Goal: Task Accomplishment & Management: Use online tool/utility

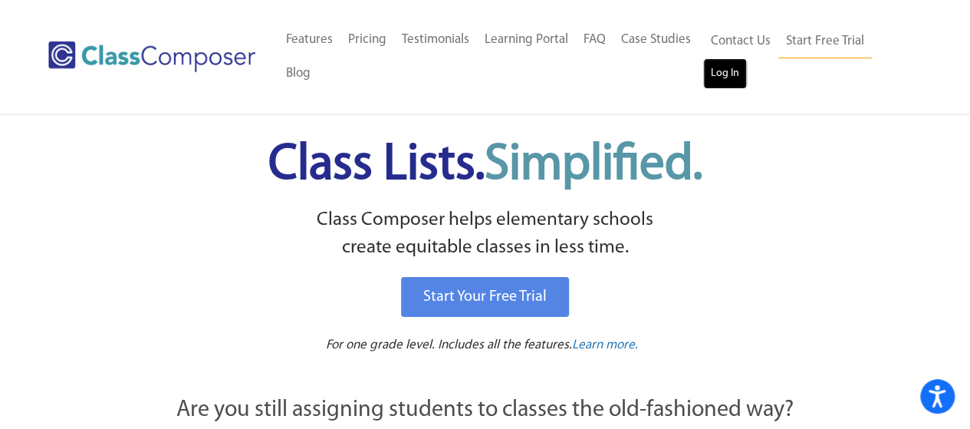
click at [726, 79] on link "Log In" at bounding box center [725, 73] width 44 height 31
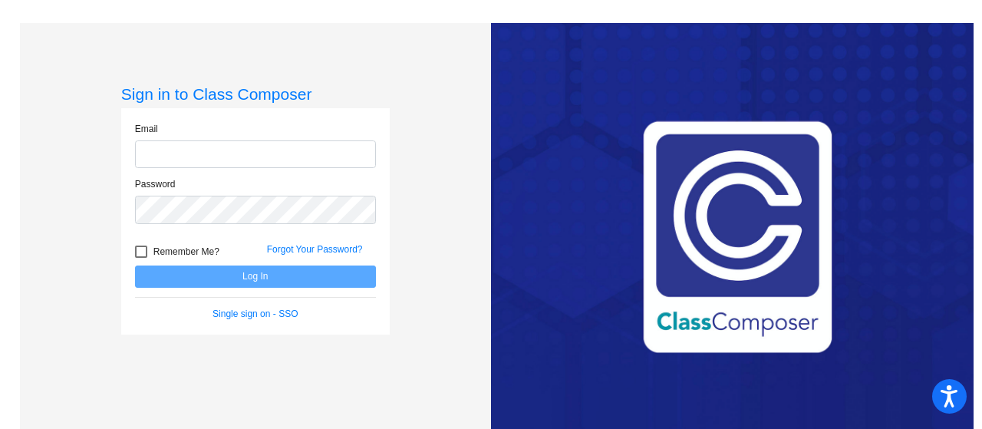
type input "[PERSON_NAME][EMAIL_ADDRESS][PERSON_NAME][DOMAIN_NAME]"
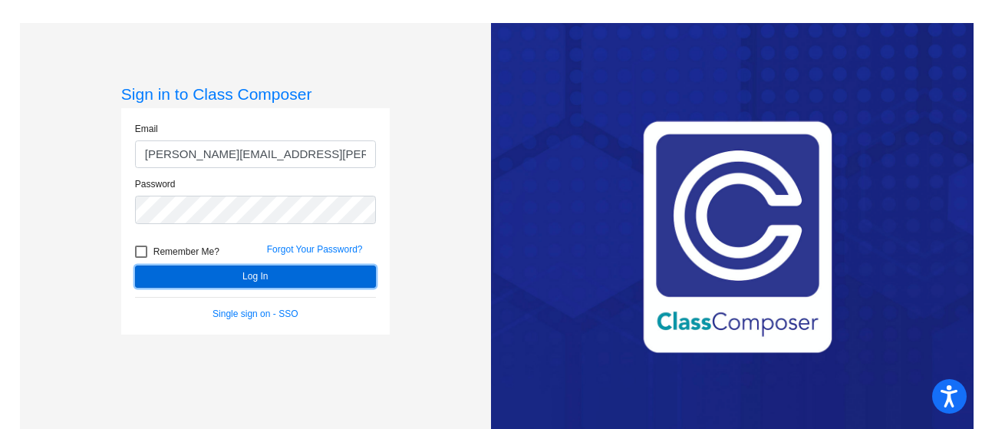
click at [235, 275] on button "Log In" at bounding box center [255, 276] width 241 height 22
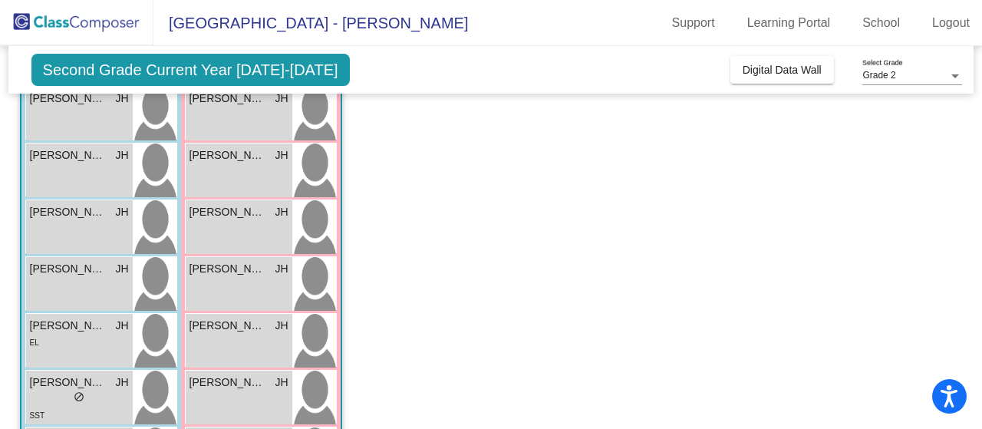
scroll to position [558, 0]
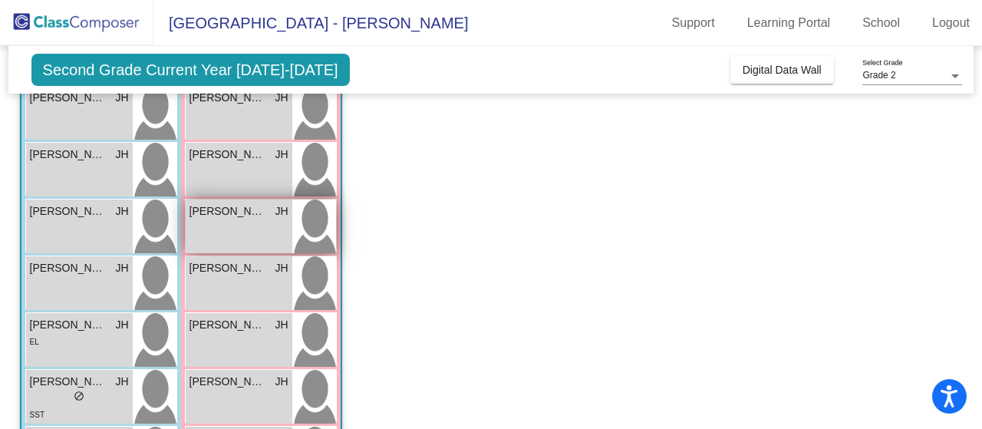
click at [227, 249] on div "[PERSON_NAME] JH lock do_not_disturb_alt" at bounding box center [239, 226] width 107 height 54
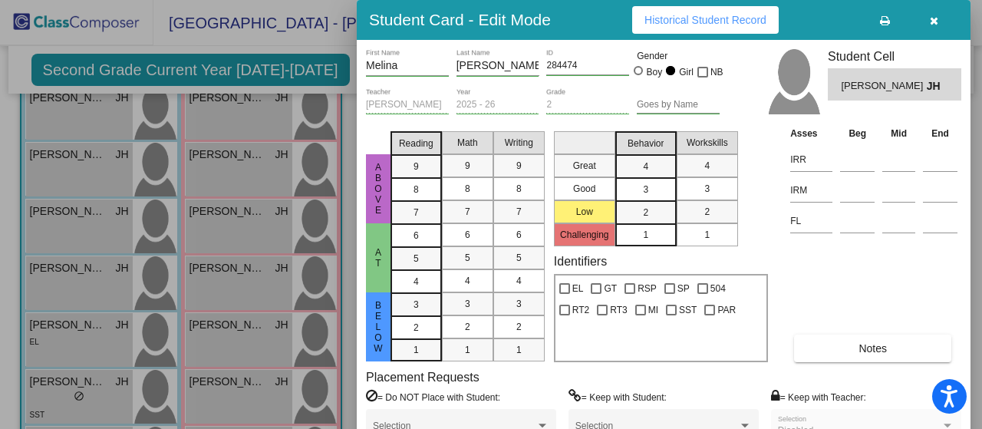
click at [848, 334] on button "Notes" at bounding box center [872, 348] width 157 height 28
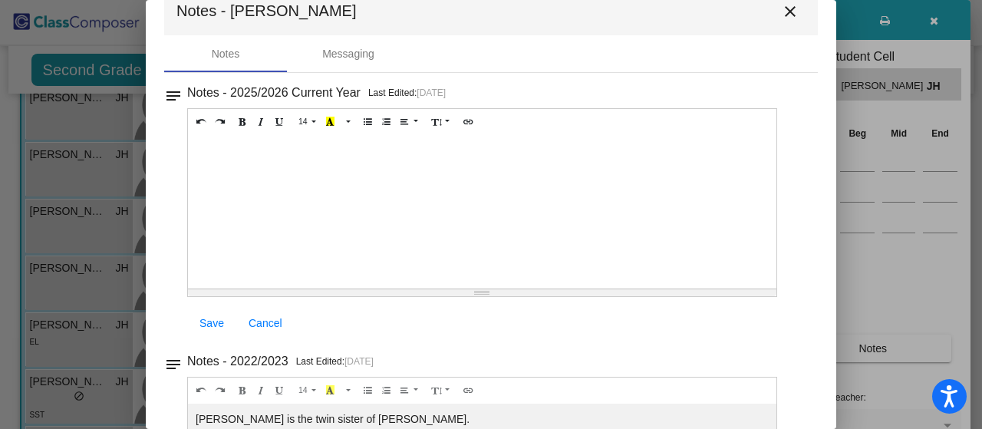
scroll to position [18, 0]
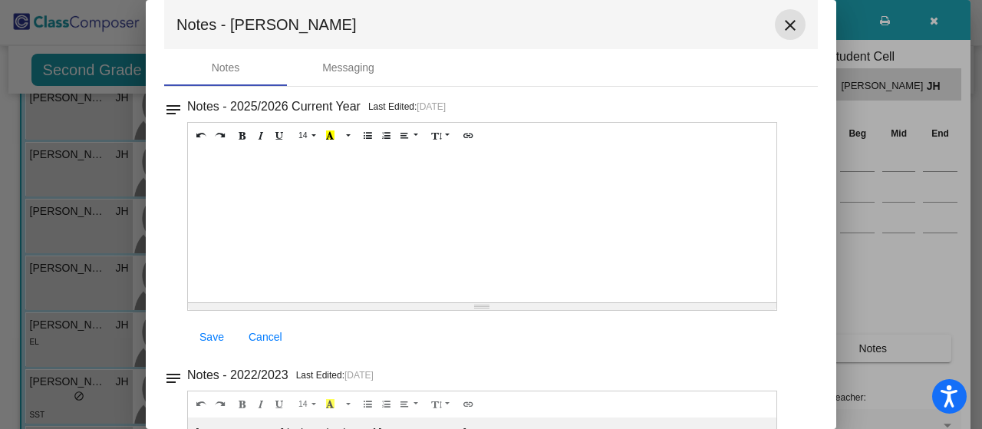
click at [782, 22] on mat-icon "close" at bounding box center [790, 25] width 18 height 18
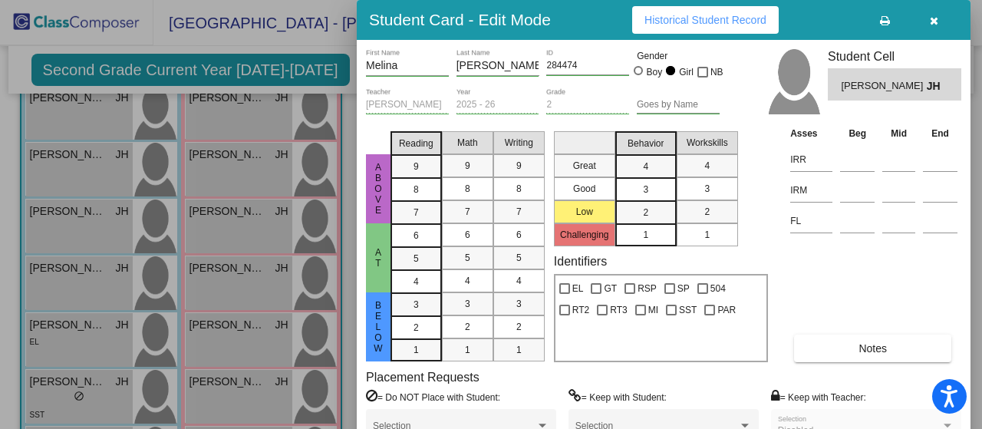
click at [925, 20] on button "button" at bounding box center [933, 20] width 49 height 28
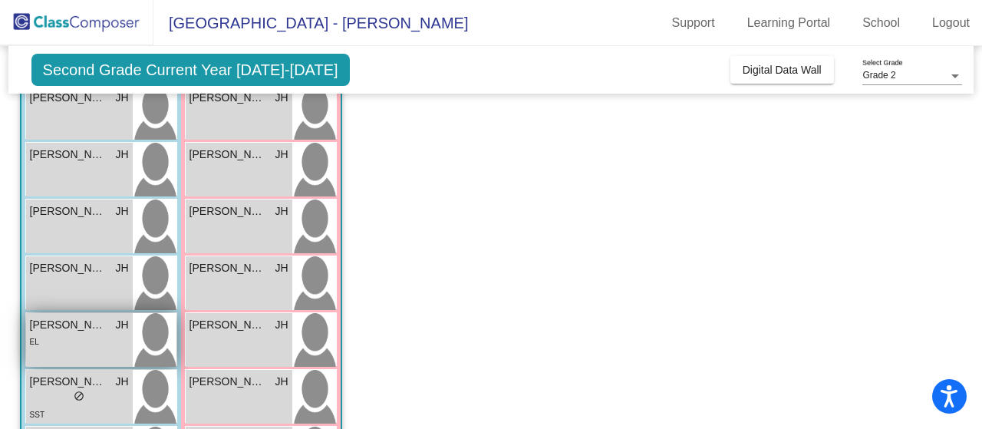
click at [81, 334] on div "EL" at bounding box center [79, 341] width 99 height 16
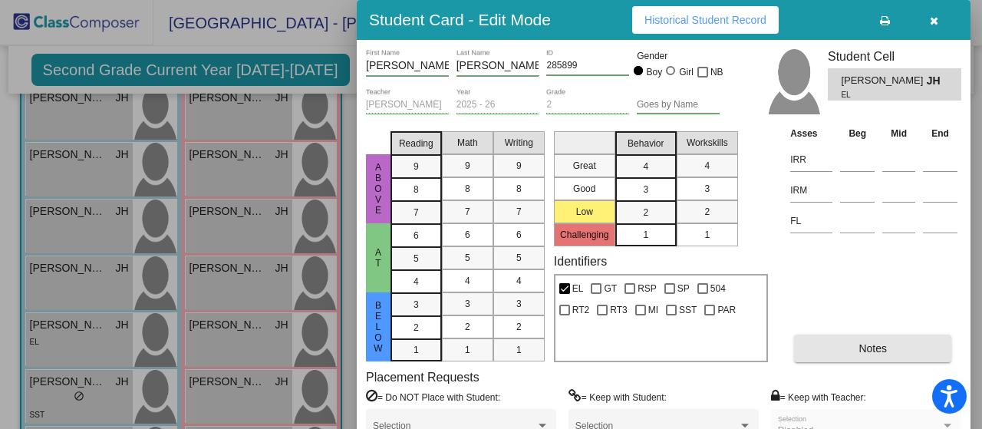
click at [819, 340] on button "Notes" at bounding box center [872, 348] width 157 height 28
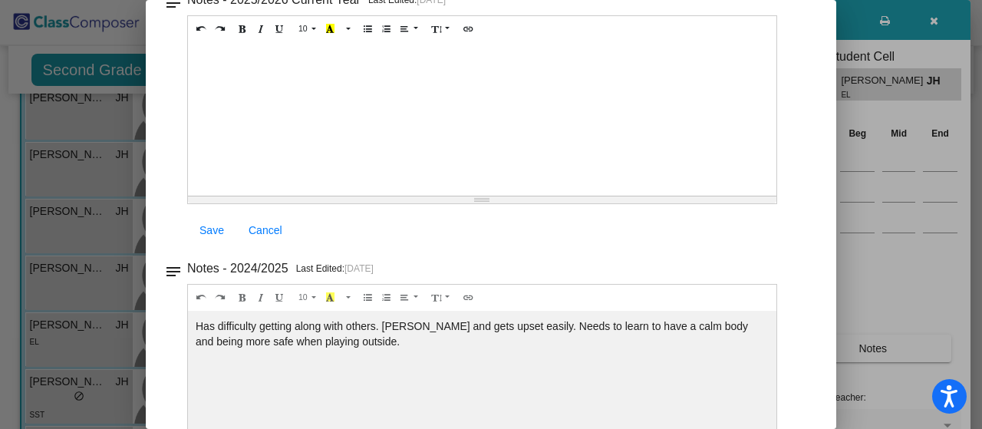
scroll to position [0, 0]
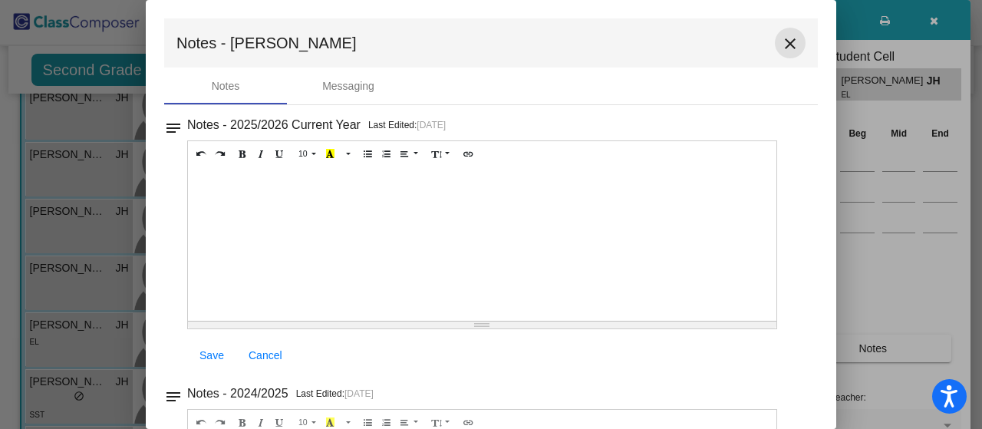
click at [781, 48] on mat-icon "close" at bounding box center [790, 44] width 18 height 18
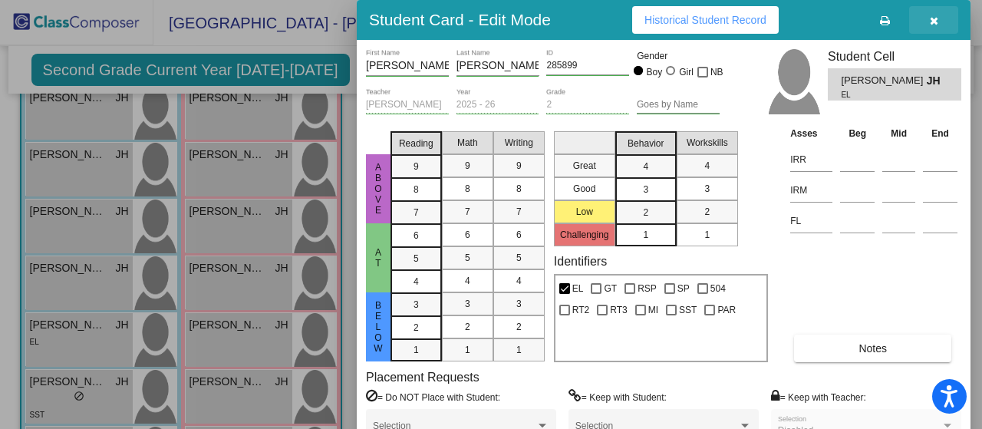
click at [933, 20] on icon "button" at bounding box center [934, 20] width 8 height 11
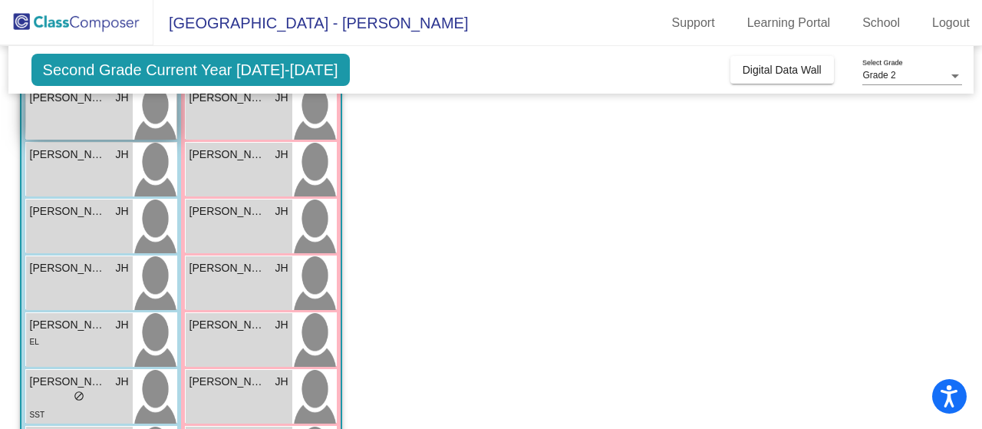
click at [89, 117] on div "[PERSON_NAME] JH lock do_not_disturb_alt" at bounding box center [79, 113] width 107 height 54
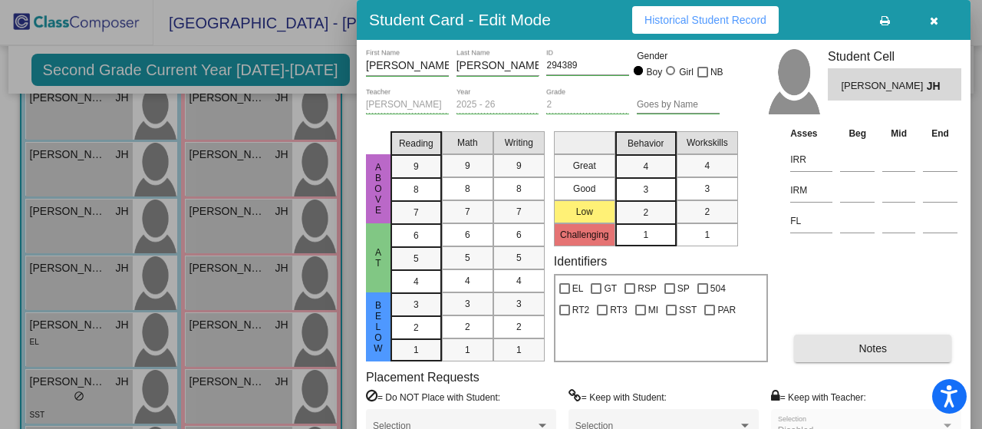
click at [883, 351] on span "Notes" at bounding box center [872, 348] width 28 height 12
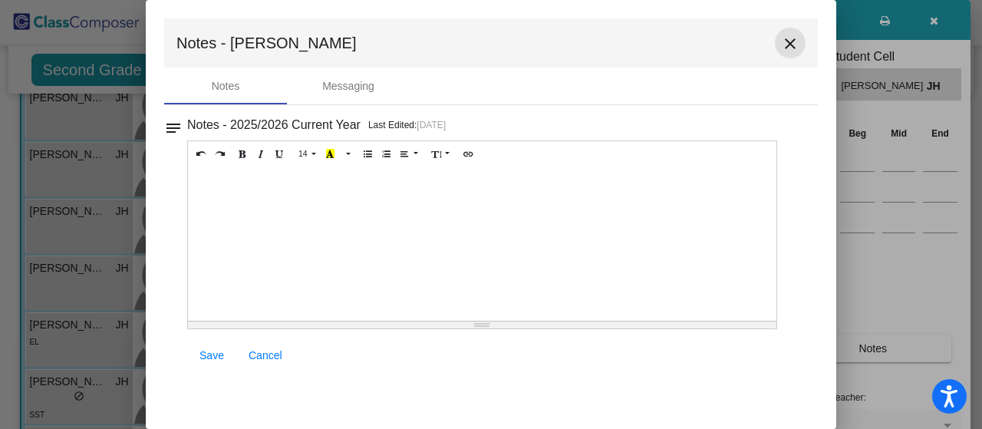
click at [790, 46] on mat-icon "close" at bounding box center [790, 44] width 18 height 18
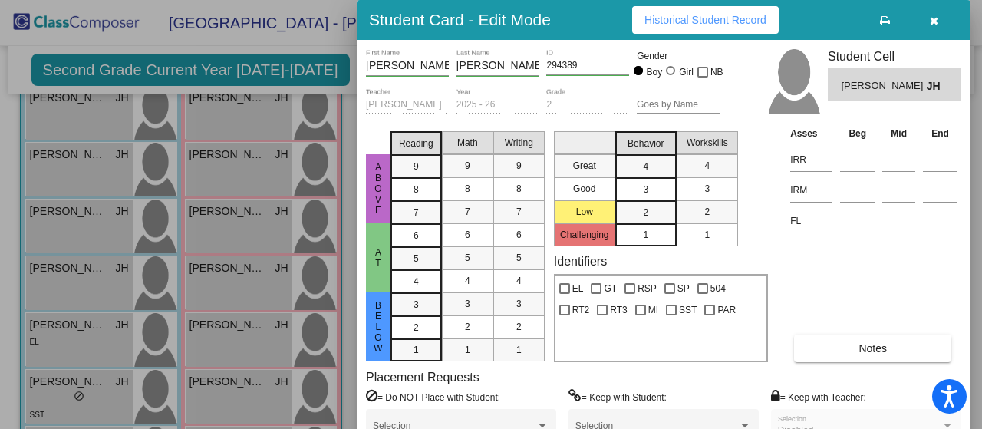
click at [935, 19] on icon "button" at bounding box center [934, 20] width 8 height 11
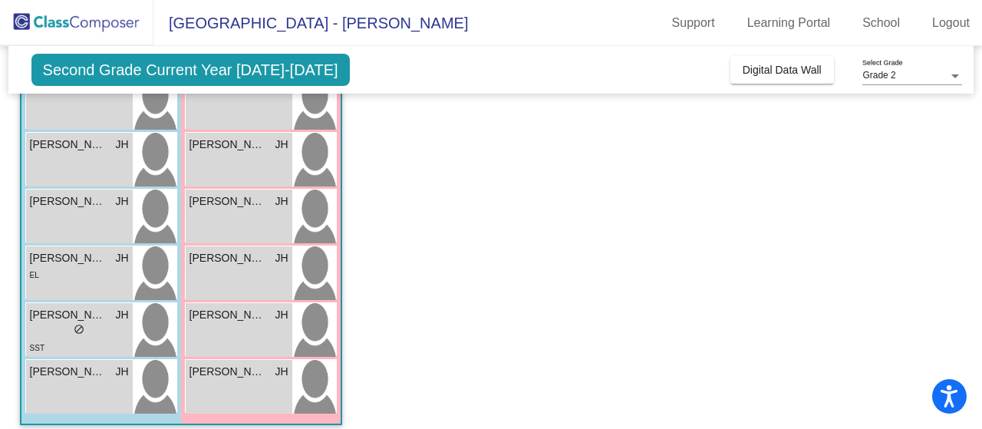
scroll to position [635, 0]
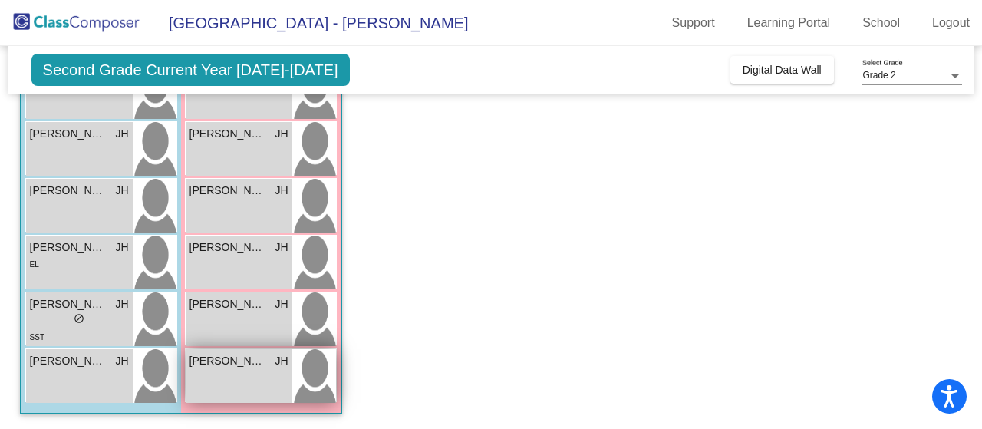
click at [224, 368] on div "[PERSON_NAME] lock do_not_disturb_alt" at bounding box center [239, 376] width 107 height 54
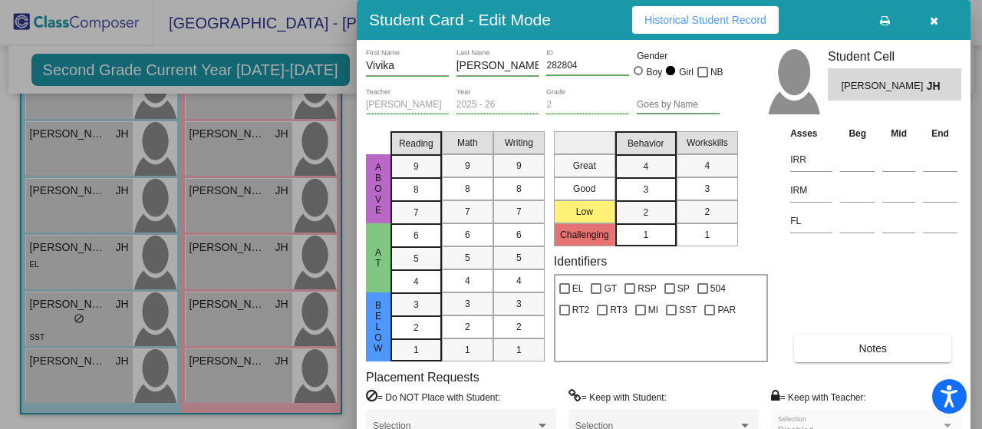
click at [870, 345] on span "Notes" at bounding box center [872, 348] width 28 height 12
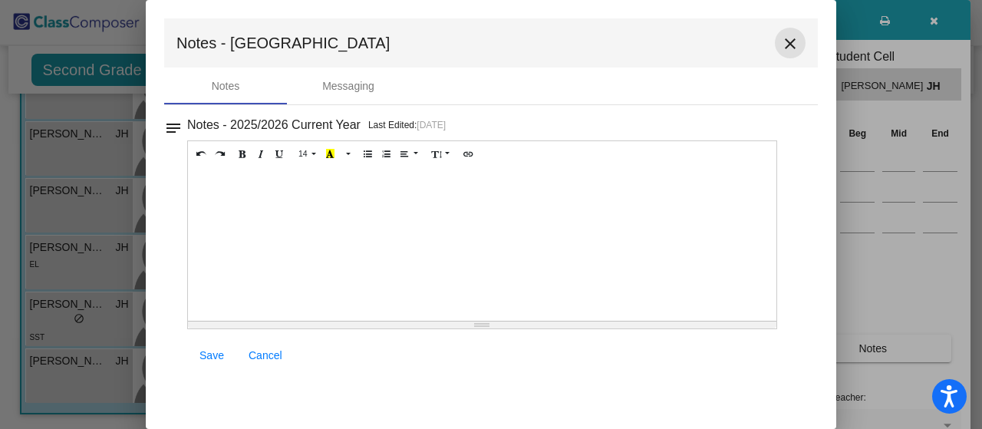
click at [790, 41] on mat-icon "close" at bounding box center [790, 44] width 18 height 18
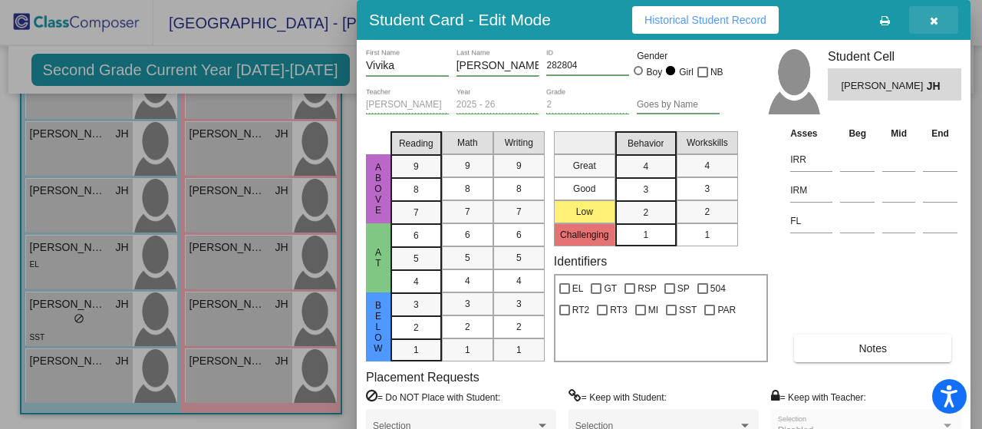
click at [934, 20] on icon "button" at bounding box center [934, 20] width 8 height 11
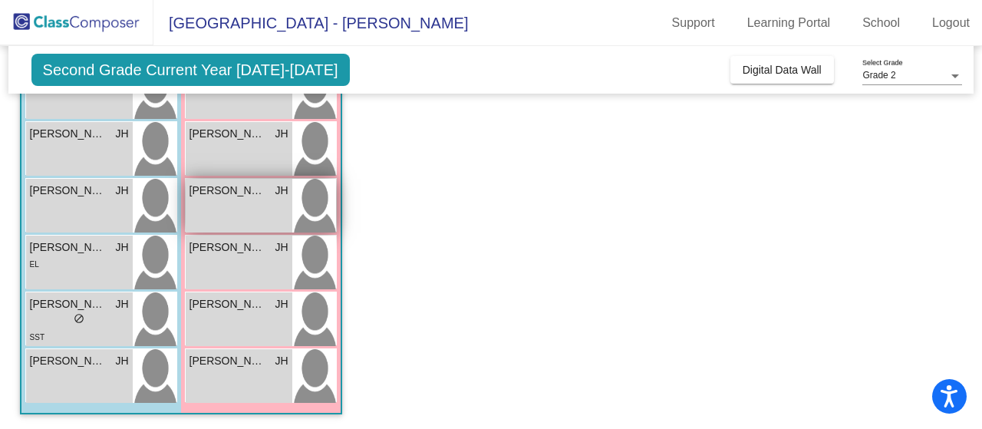
click at [251, 197] on span "[PERSON_NAME]" at bounding box center [227, 191] width 77 height 16
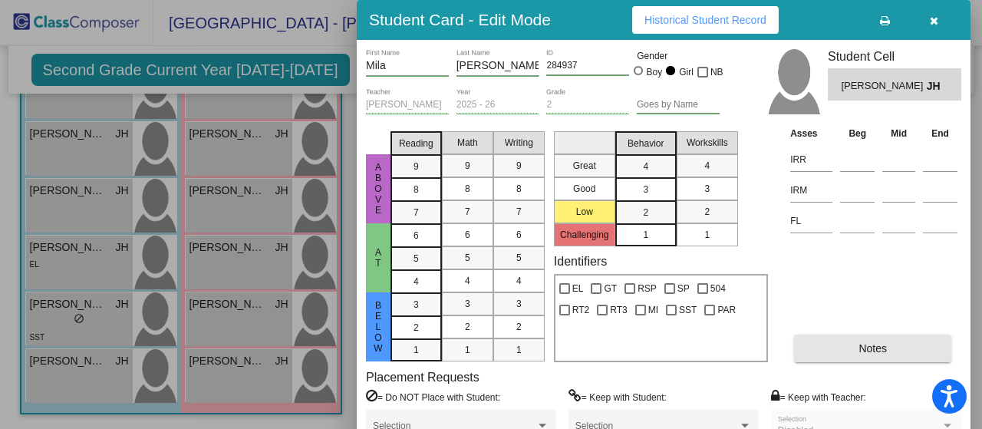
click at [845, 339] on button "Notes" at bounding box center [872, 348] width 157 height 28
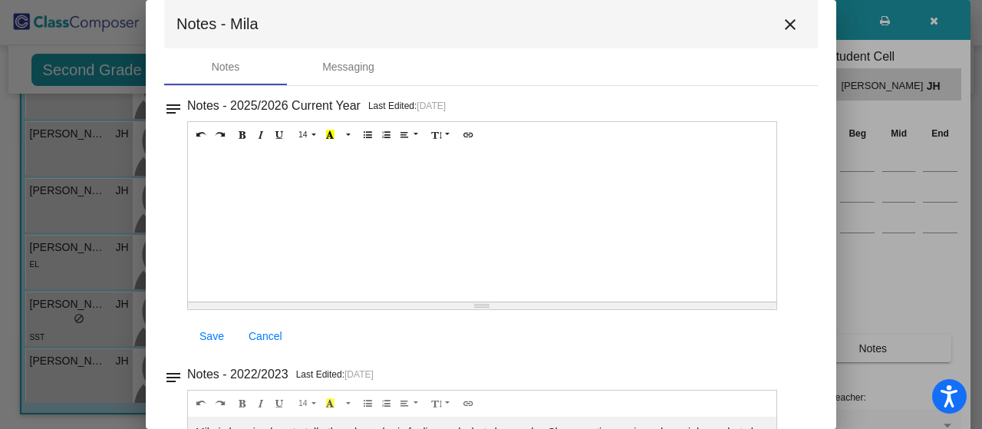
scroll to position [0, 0]
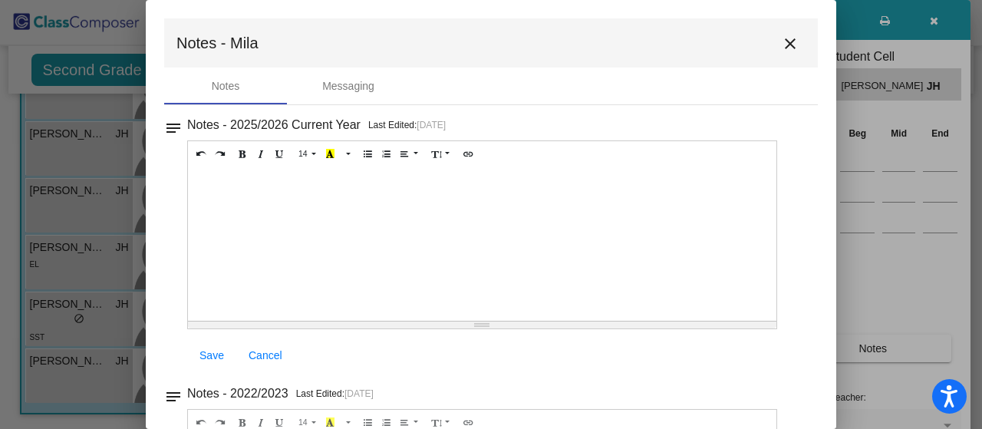
click at [781, 43] on mat-icon "close" at bounding box center [790, 44] width 18 height 18
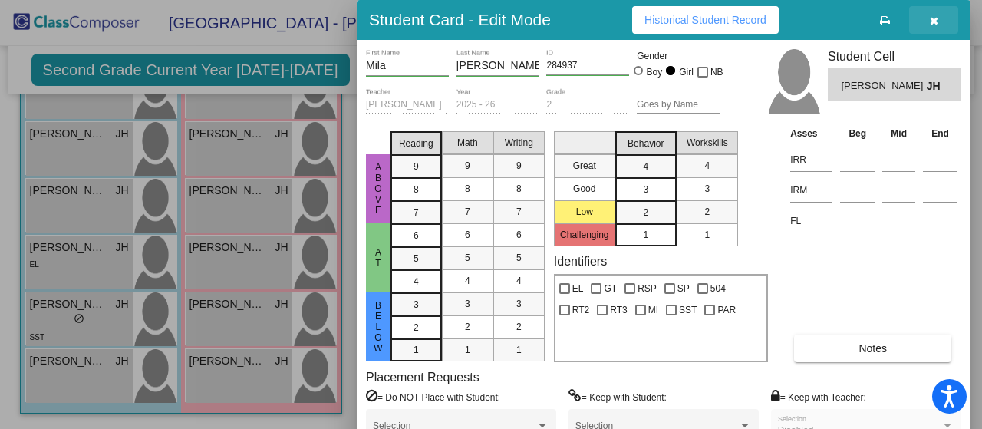
click at [935, 28] on button "button" at bounding box center [933, 20] width 49 height 28
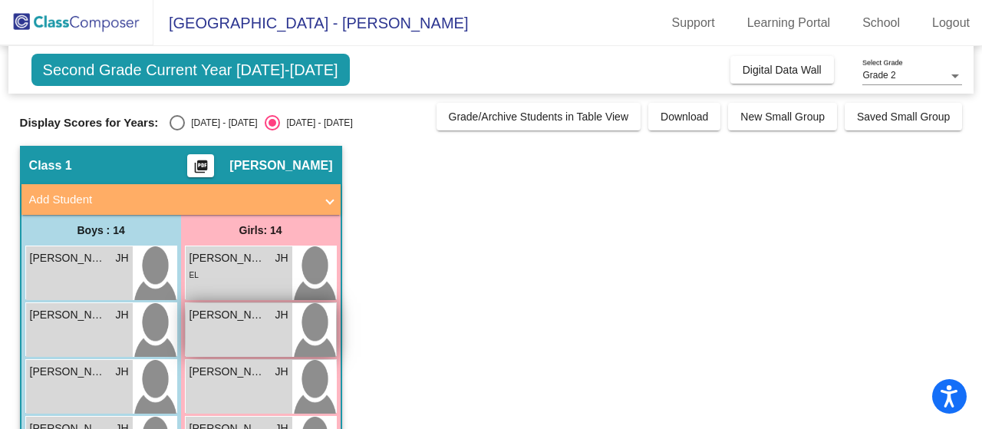
click at [227, 324] on div "[PERSON_NAME] JH lock do_not_disturb_alt" at bounding box center [239, 330] width 107 height 54
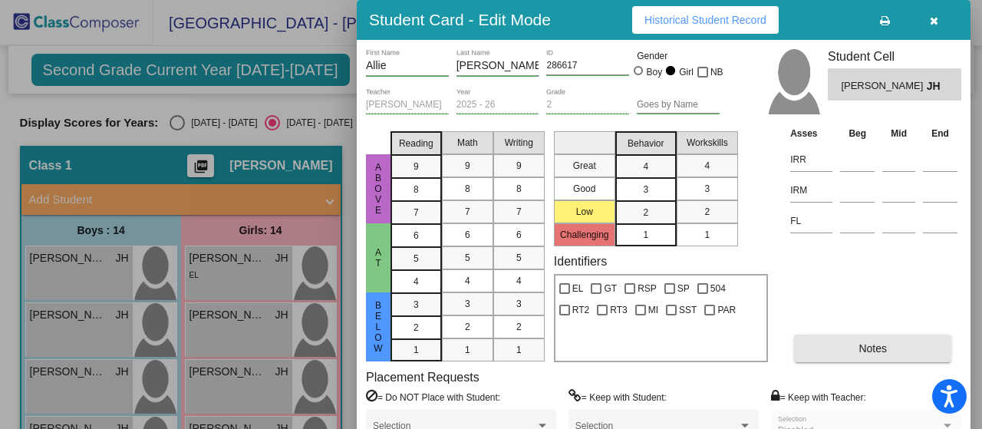
click at [838, 352] on button "Notes" at bounding box center [872, 348] width 157 height 28
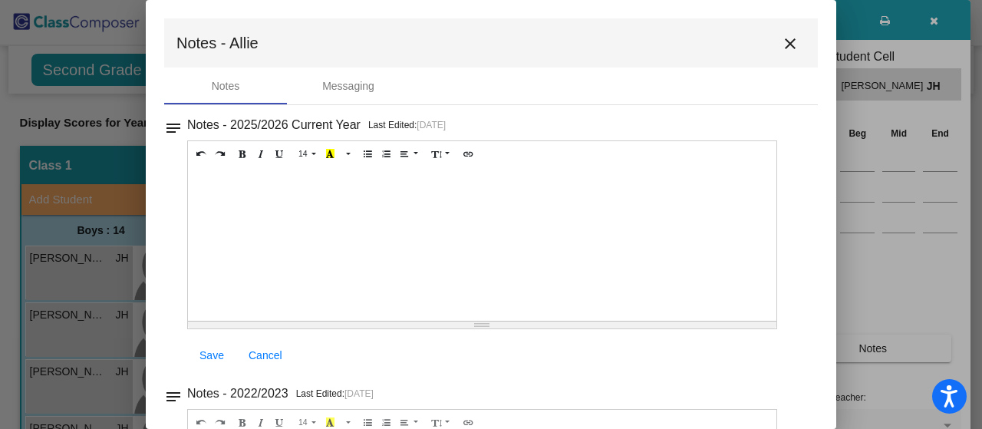
click at [782, 44] on mat-icon "close" at bounding box center [790, 44] width 18 height 18
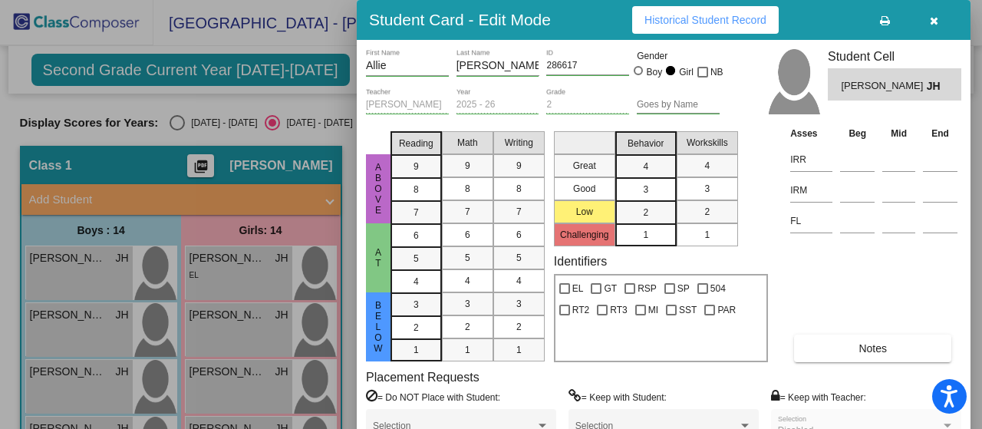
click at [69, 281] on div at bounding box center [491, 214] width 982 height 429
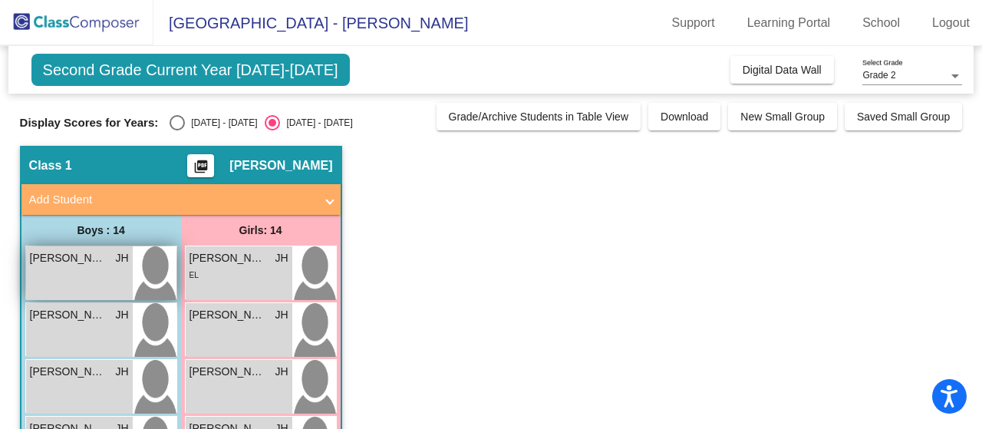
click at [69, 281] on div "[PERSON_NAME] JH lock do_not_disturb_alt" at bounding box center [79, 273] width 107 height 54
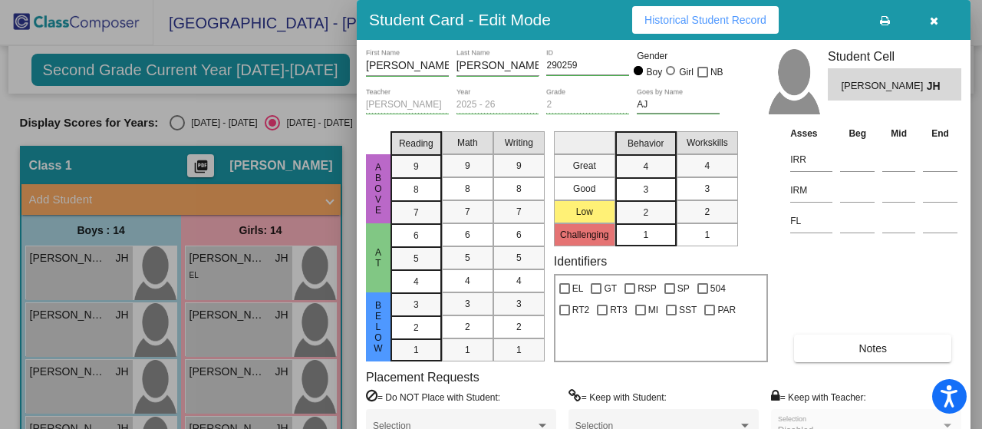
click at [852, 350] on button "Notes" at bounding box center [872, 348] width 157 height 28
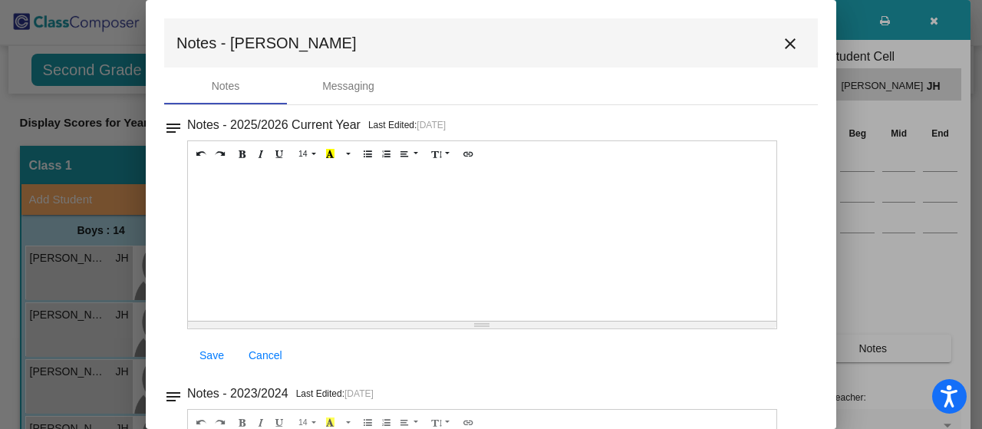
click at [784, 41] on mat-icon "close" at bounding box center [790, 44] width 18 height 18
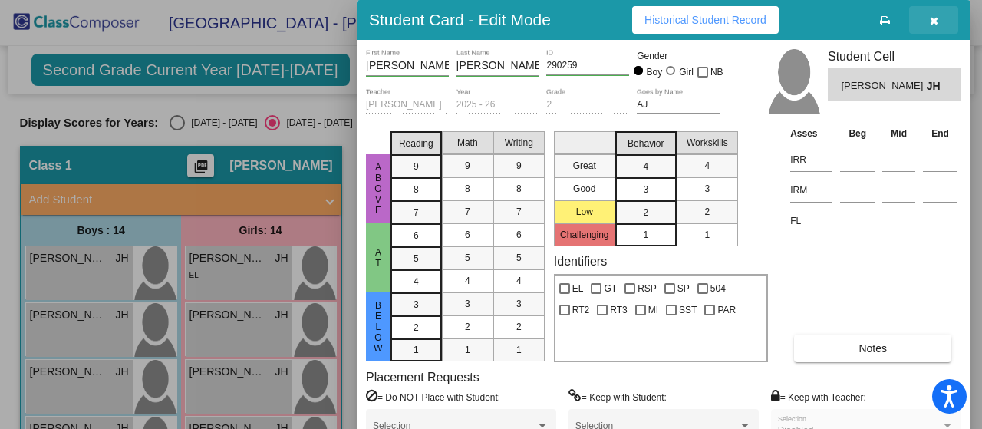
click at [937, 22] on icon "button" at bounding box center [934, 20] width 8 height 11
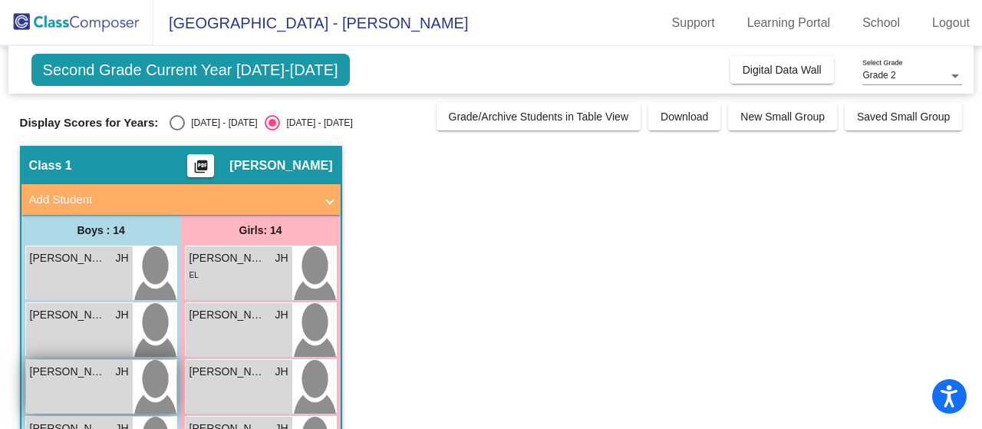
click at [95, 375] on span "[PERSON_NAME]" at bounding box center [68, 372] width 77 height 16
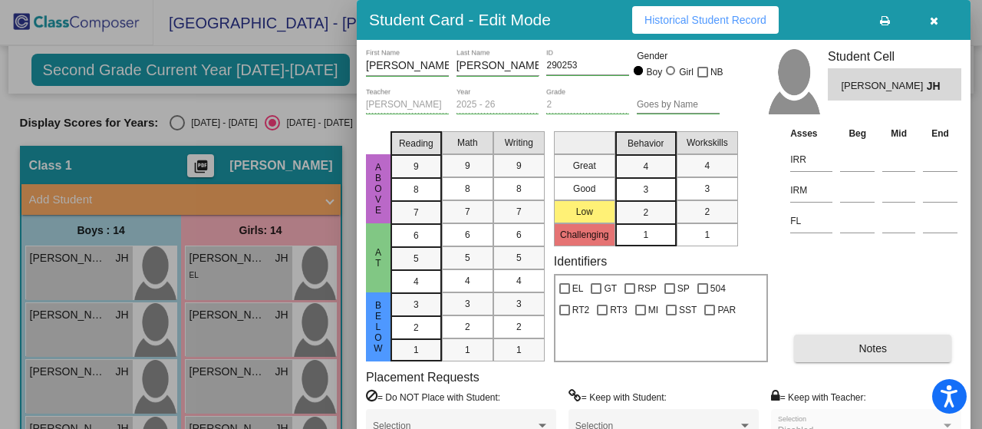
click at [824, 351] on button "Notes" at bounding box center [872, 348] width 157 height 28
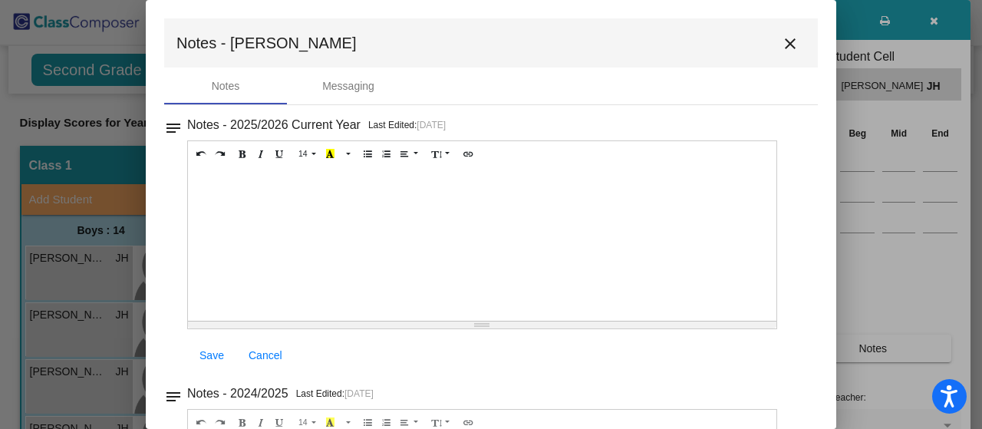
click at [781, 42] on mat-icon "close" at bounding box center [790, 44] width 18 height 18
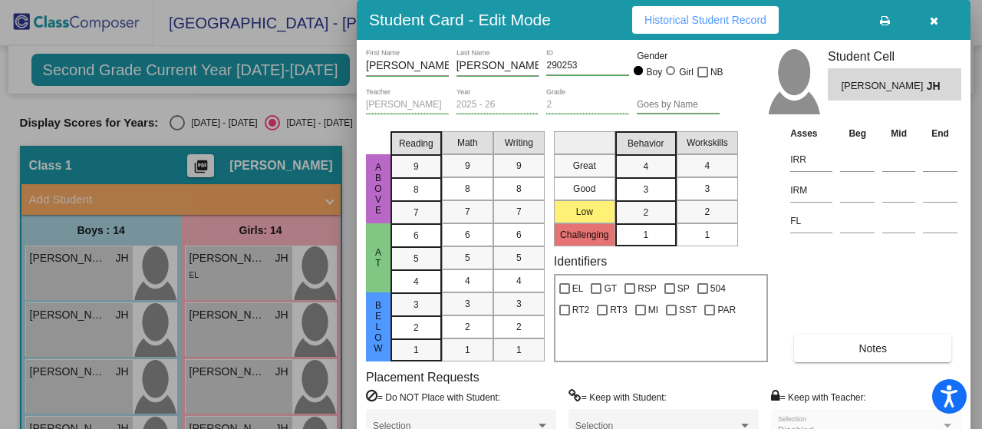
click at [260, 262] on div at bounding box center [491, 214] width 982 height 429
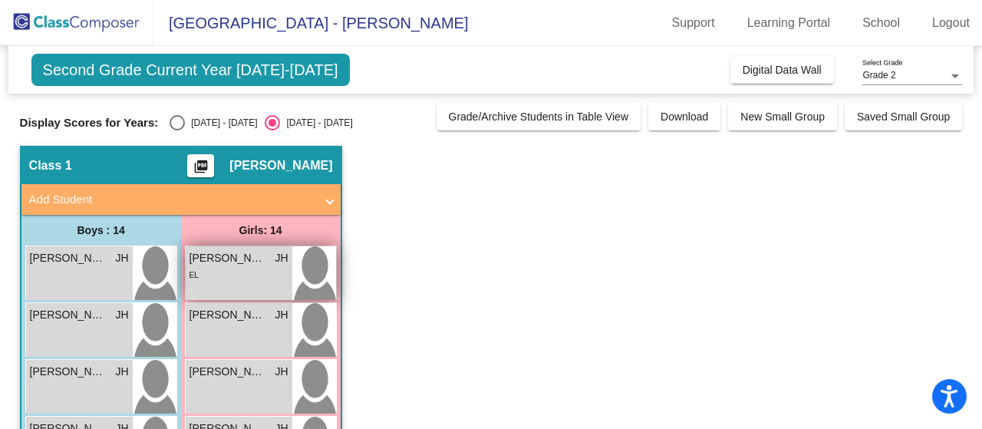
click at [260, 262] on span "[PERSON_NAME]" at bounding box center [227, 258] width 77 height 16
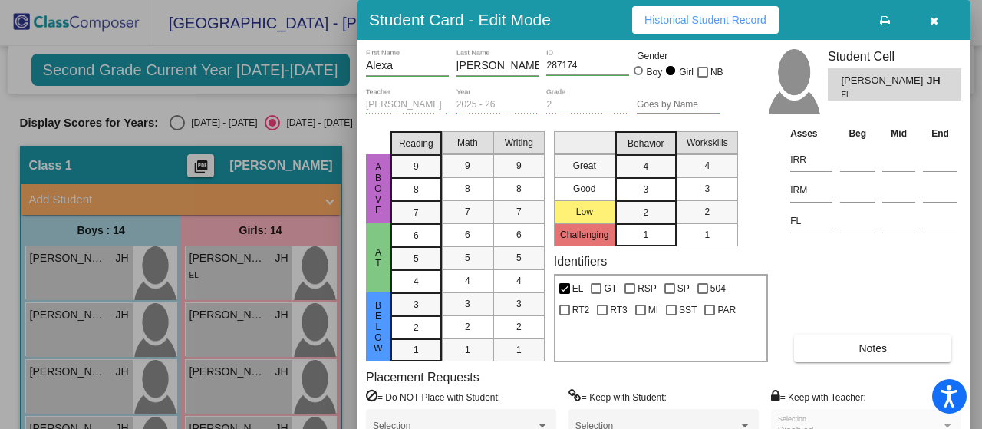
click at [850, 350] on button "Notes" at bounding box center [872, 348] width 157 height 28
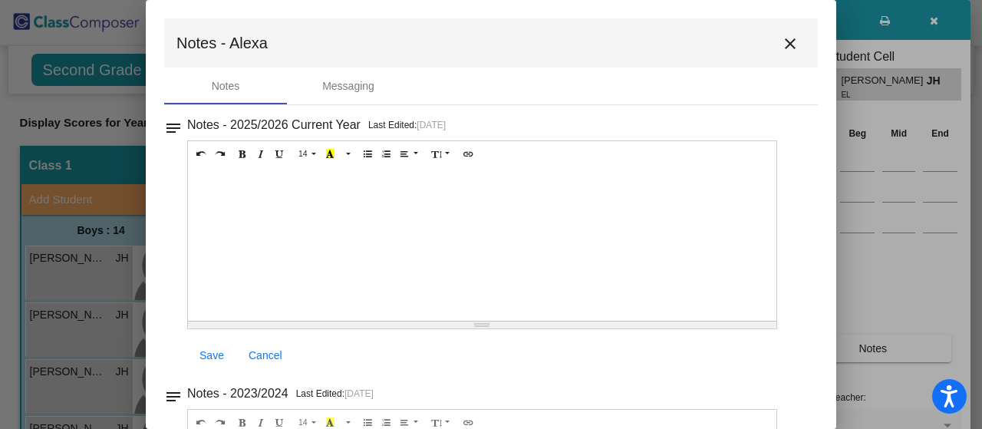
click at [782, 38] on mat-icon "close" at bounding box center [790, 44] width 18 height 18
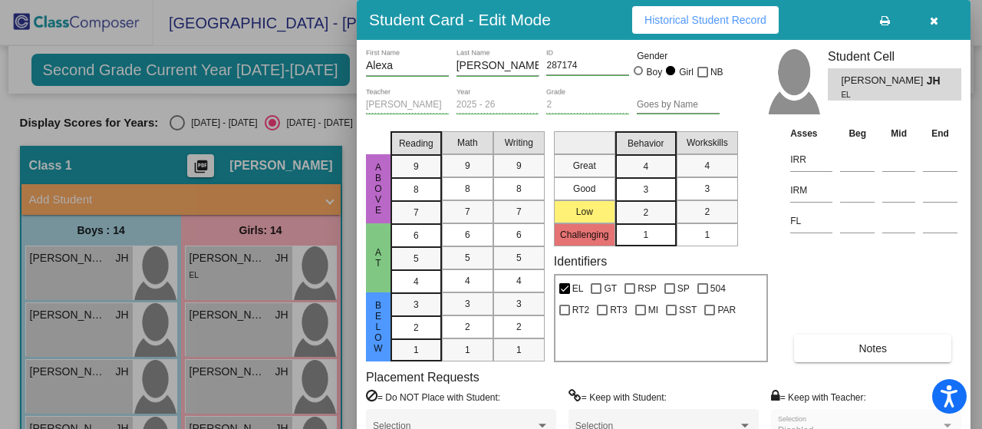
click at [933, 18] on icon "button" at bounding box center [934, 20] width 8 height 11
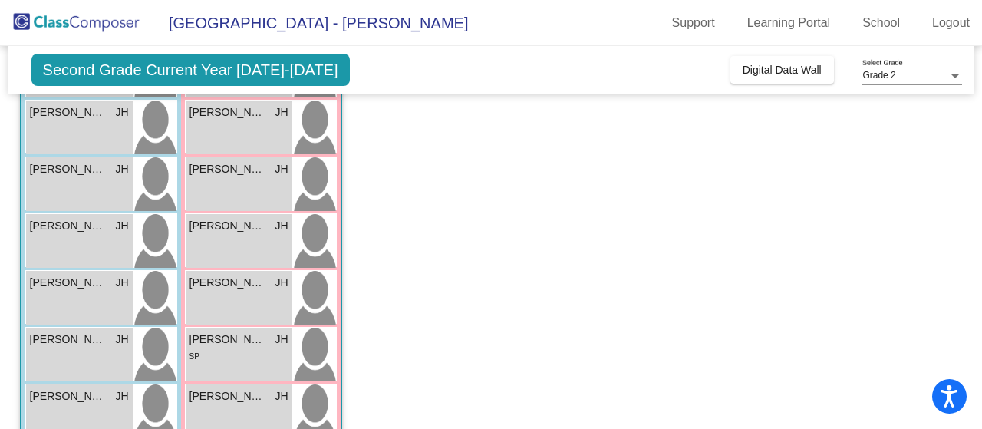
scroll to position [262, 0]
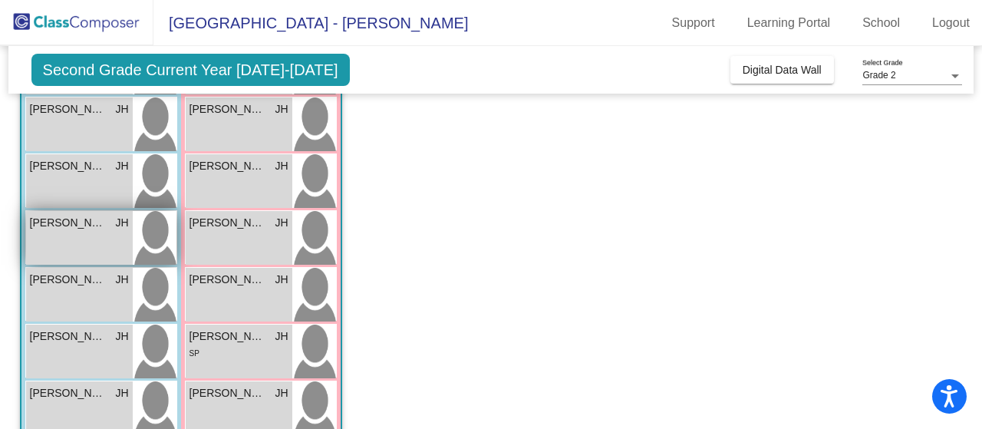
click at [103, 234] on div "[PERSON_NAME] JH lock do_not_disturb_alt" at bounding box center [79, 238] width 107 height 54
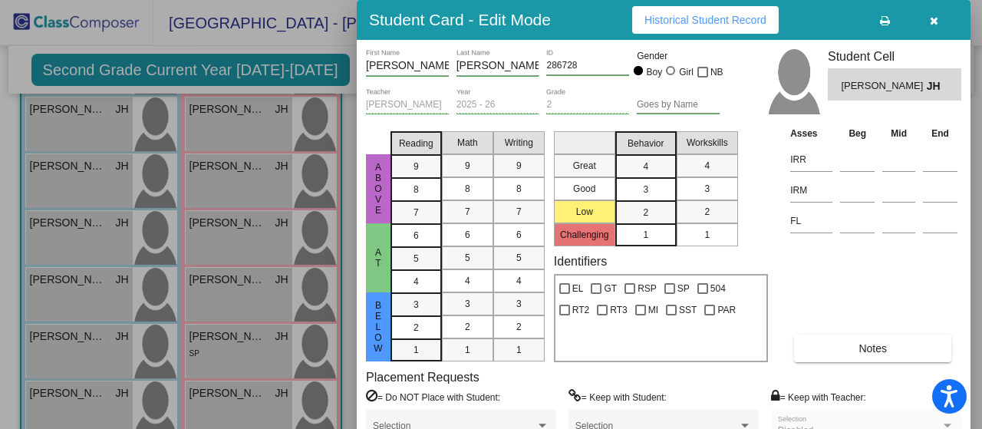
click at [893, 354] on button "Notes" at bounding box center [872, 348] width 157 height 28
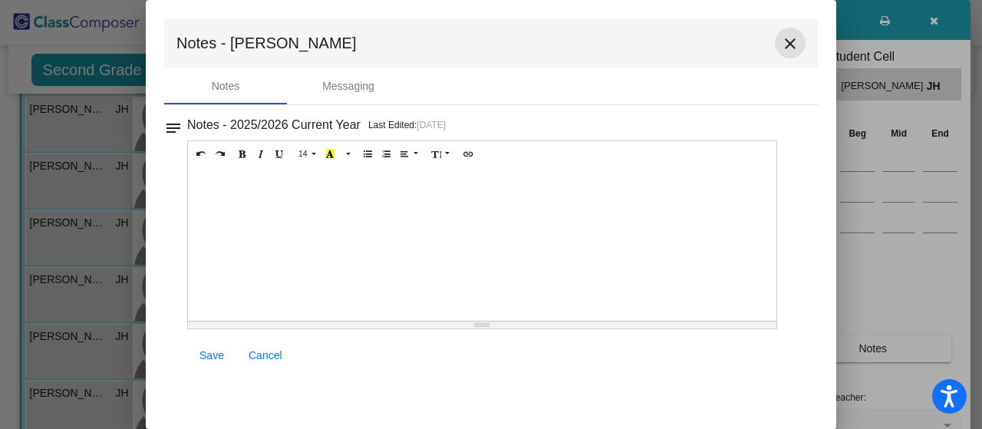
click at [782, 47] on mat-icon "close" at bounding box center [790, 44] width 18 height 18
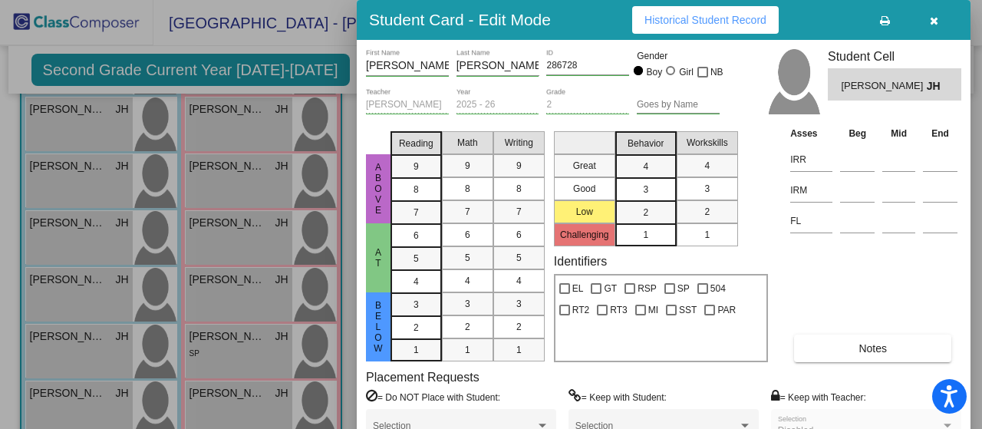
click at [101, 355] on div at bounding box center [491, 214] width 982 height 429
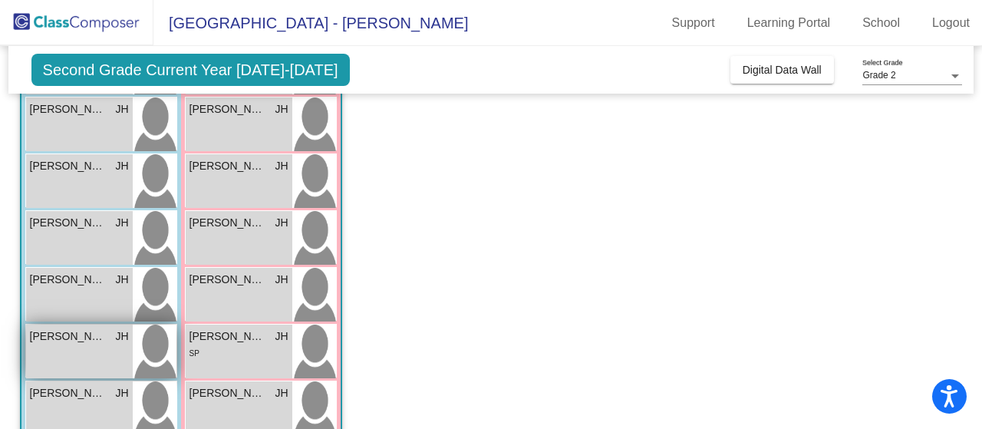
click at [101, 357] on div "[PERSON_NAME] lock do_not_disturb_alt" at bounding box center [79, 351] width 107 height 54
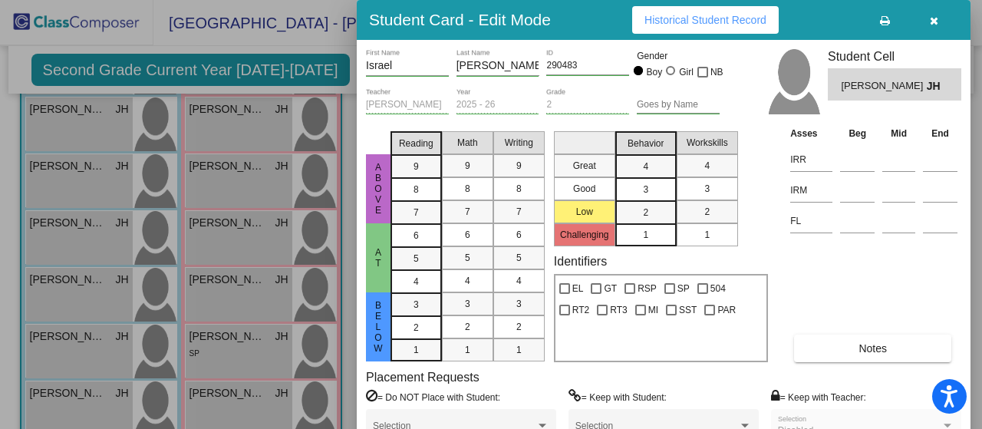
click at [865, 342] on span "Notes" at bounding box center [872, 348] width 28 height 12
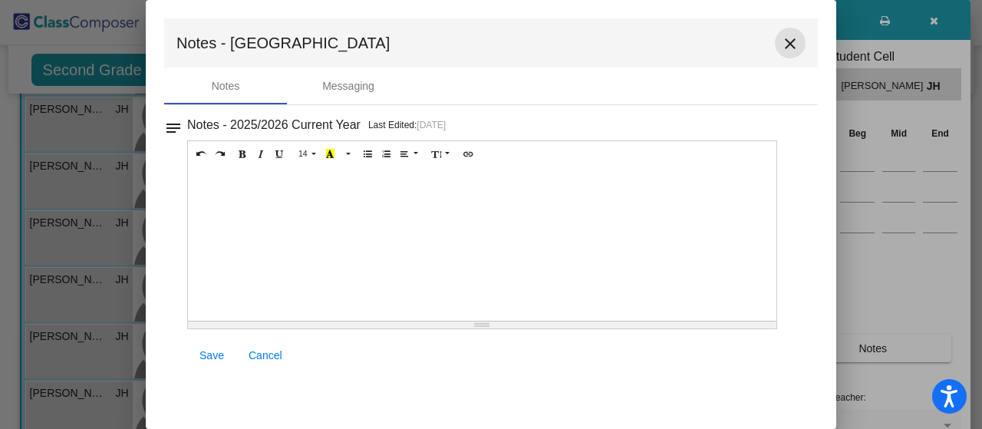
click at [789, 36] on mat-icon "close" at bounding box center [790, 44] width 18 height 18
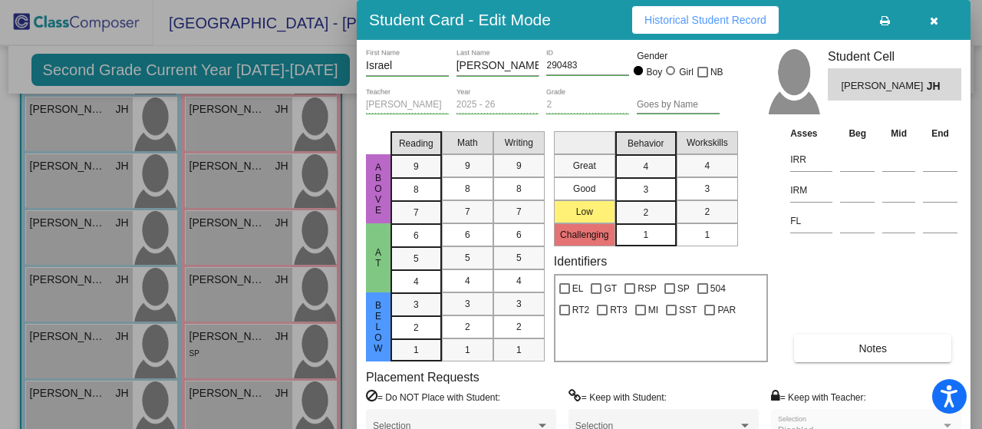
click at [58, 285] on div at bounding box center [491, 214] width 982 height 429
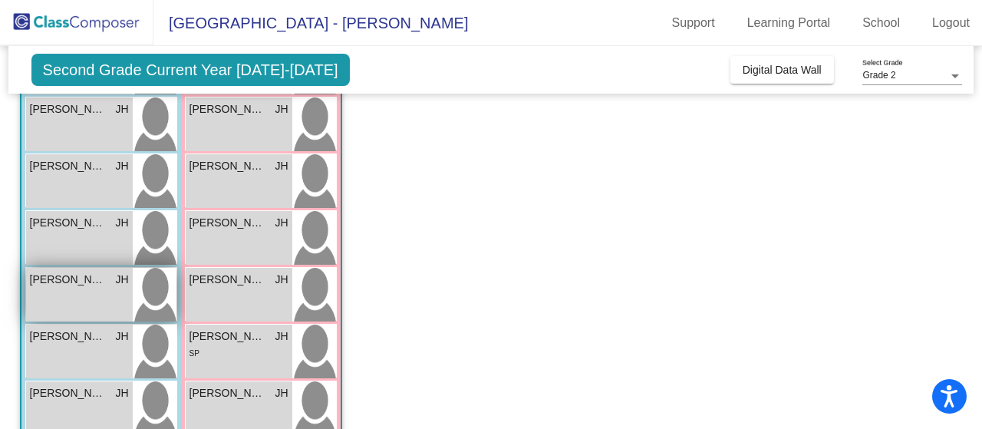
click at [59, 285] on span "[PERSON_NAME]" at bounding box center [68, 280] width 77 height 16
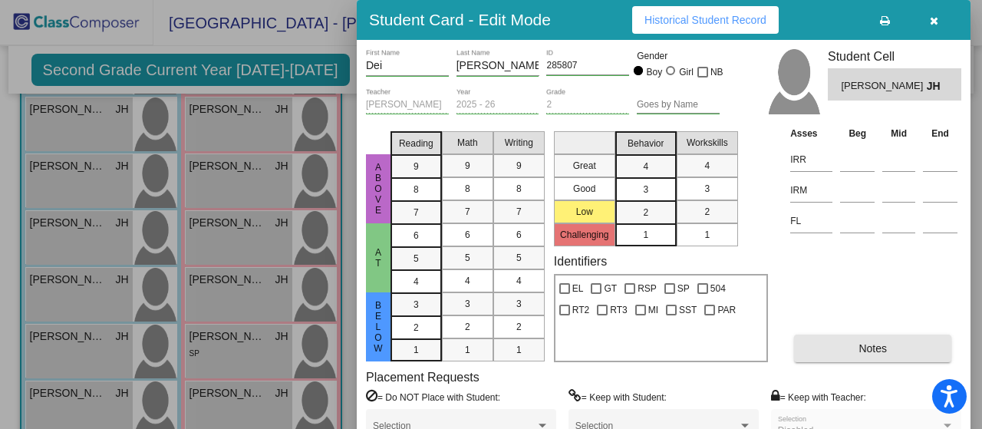
click at [917, 349] on button "Notes" at bounding box center [872, 348] width 157 height 28
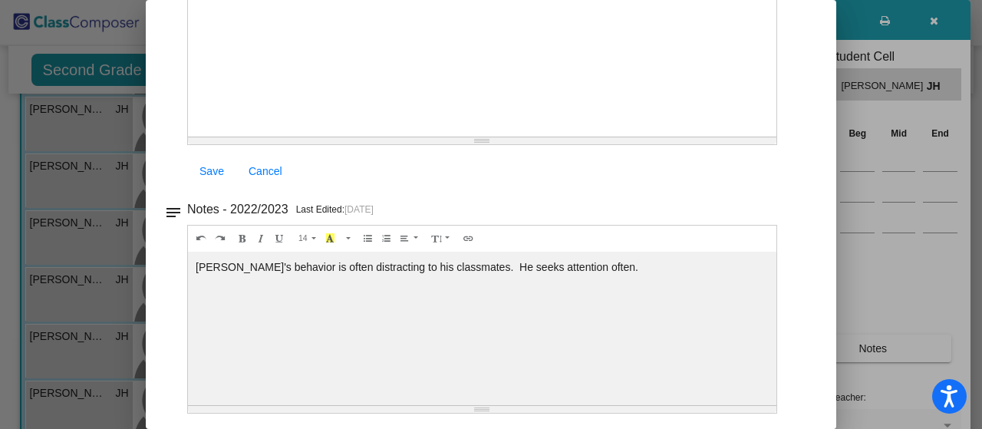
scroll to position [0, 0]
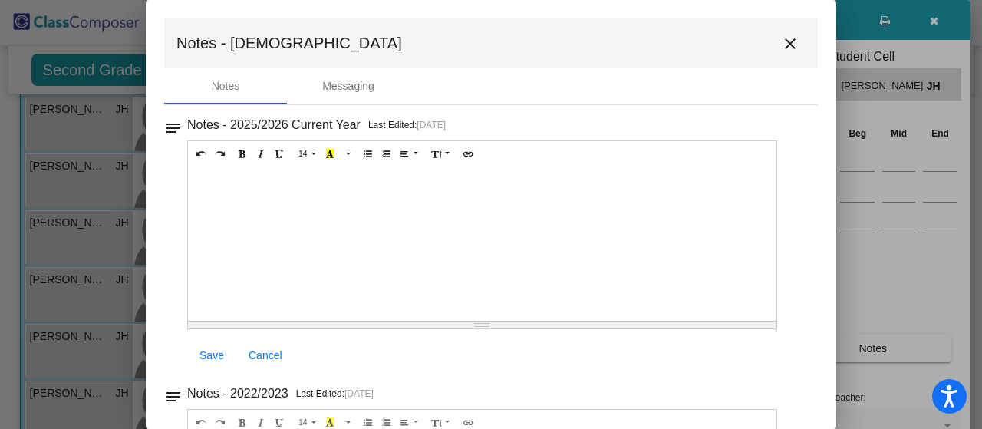
click at [782, 40] on mat-icon "close" at bounding box center [790, 44] width 18 height 18
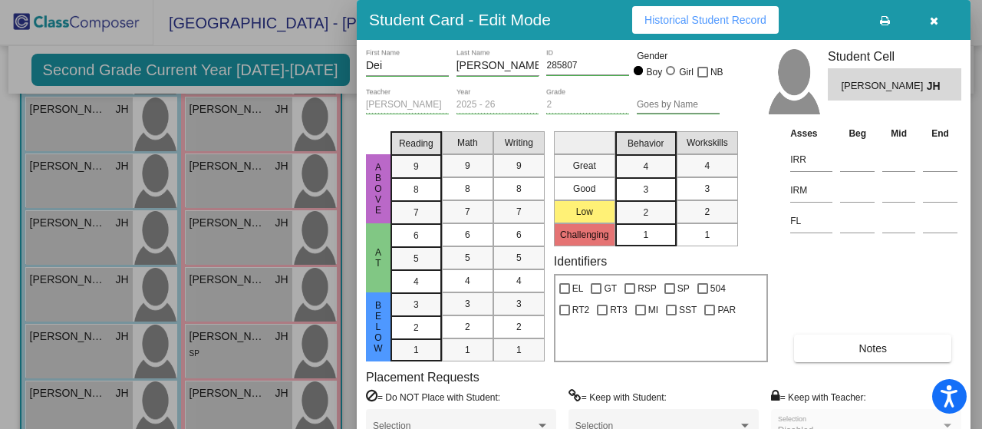
click at [934, 16] on icon "button" at bounding box center [934, 20] width 8 height 11
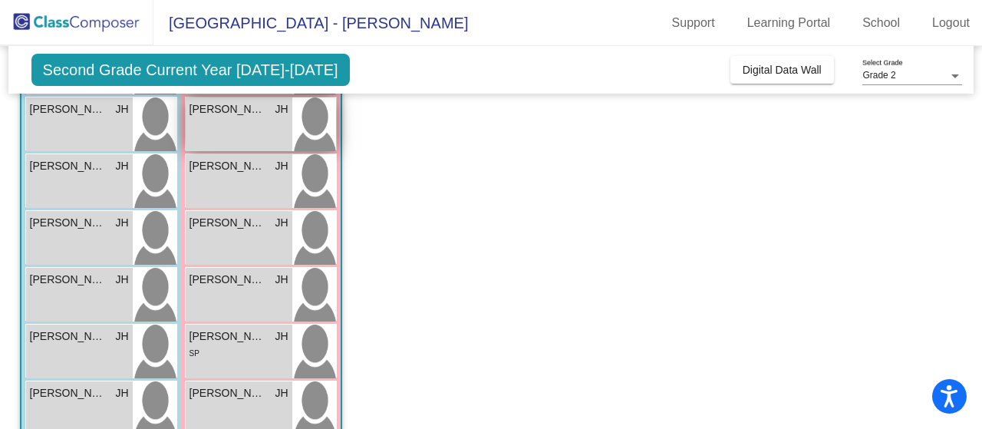
click at [251, 120] on div "[PERSON_NAME] JH lock do_not_disturb_alt" at bounding box center [239, 124] width 107 height 54
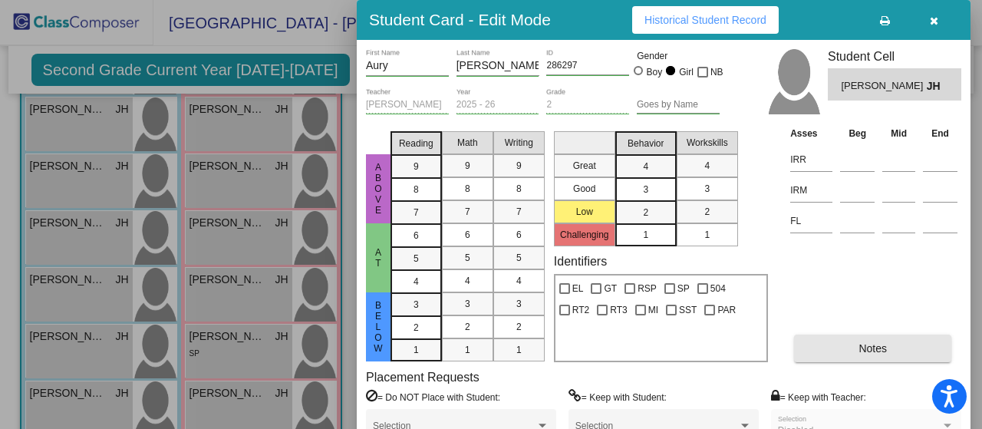
click at [851, 344] on button "Notes" at bounding box center [872, 348] width 157 height 28
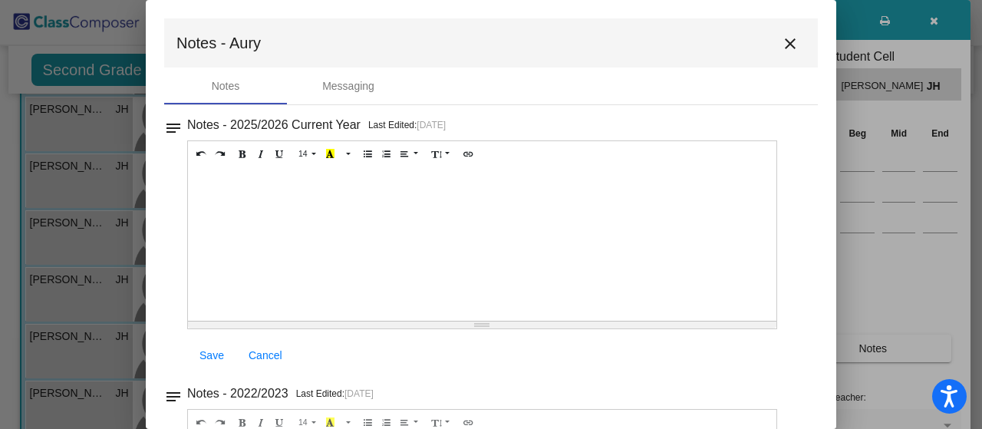
click at [775, 47] on button "close" at bounding box center [790, 43] width 31 height 31
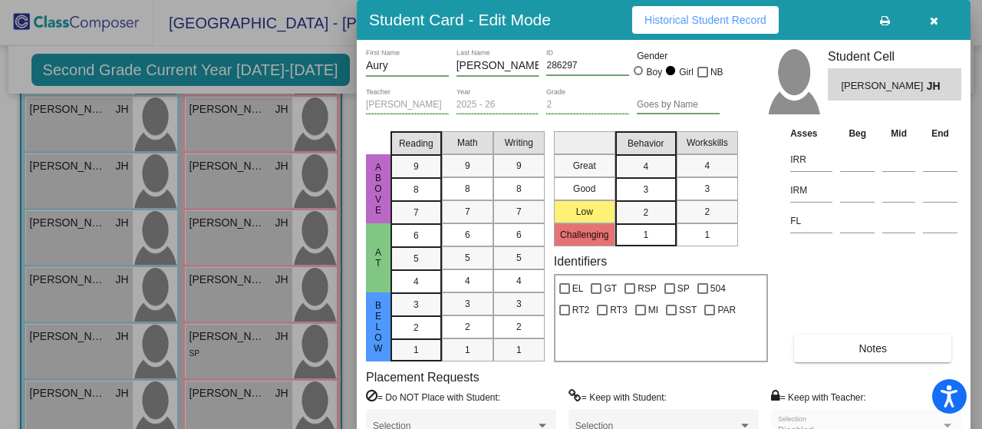
click at [931, 19] on icon "button" at bounding box center [934, 20] width 8 height 11
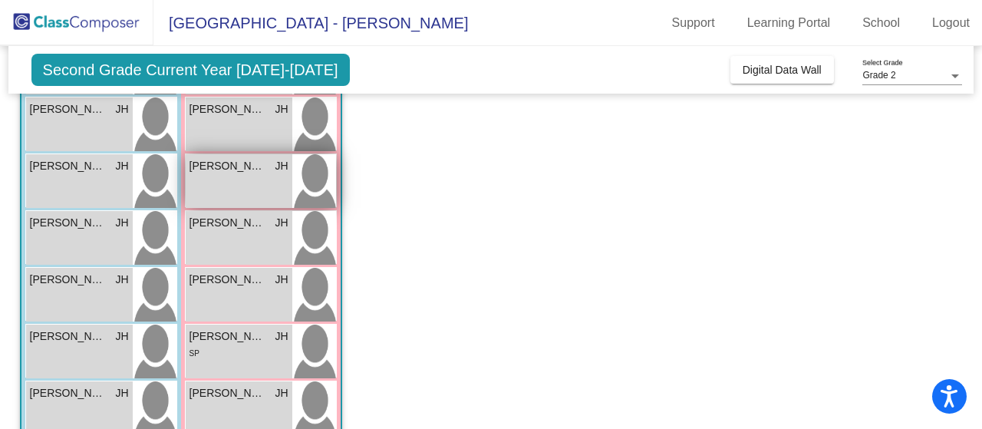
click at [242, 171] on span "[PERSON_NAME]" at bounding box center [227, 166] width 77 height 16
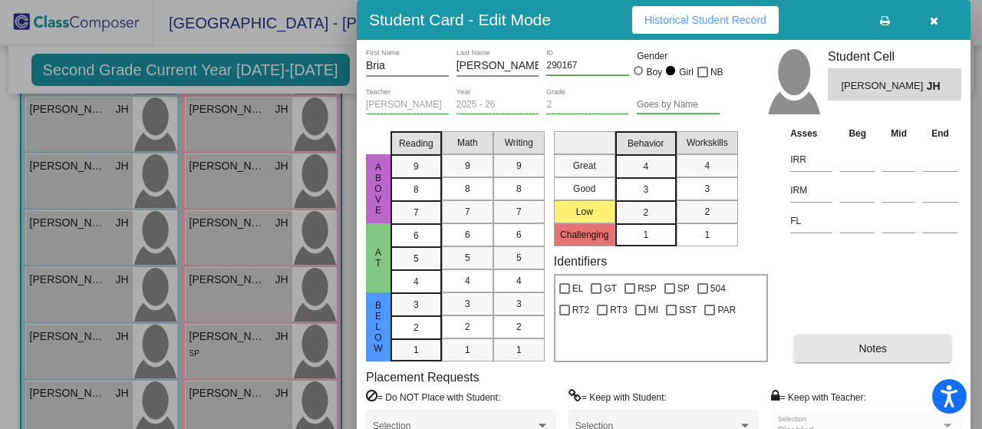
click at [902, 346] on button "Notes" at bounding box center [872, 348] width 157 height 28
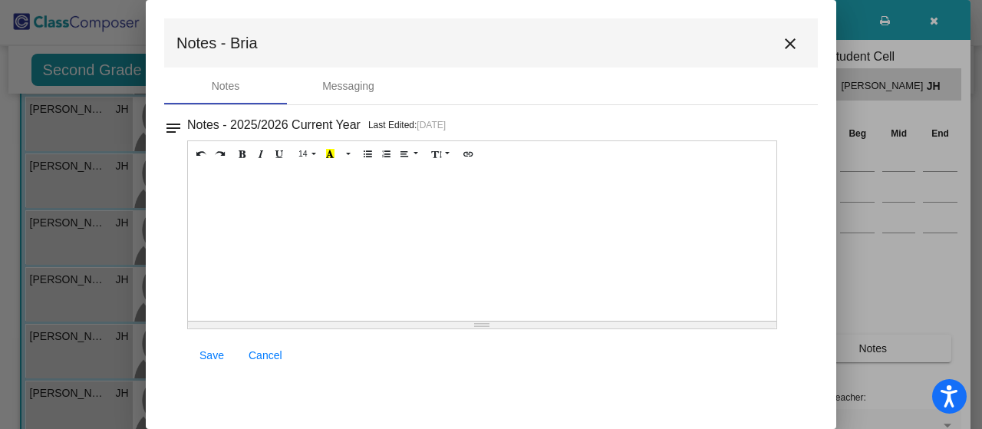
click at [788, 41] on mat-icon "close" at bounding box center [790, 44] width 18 height 18
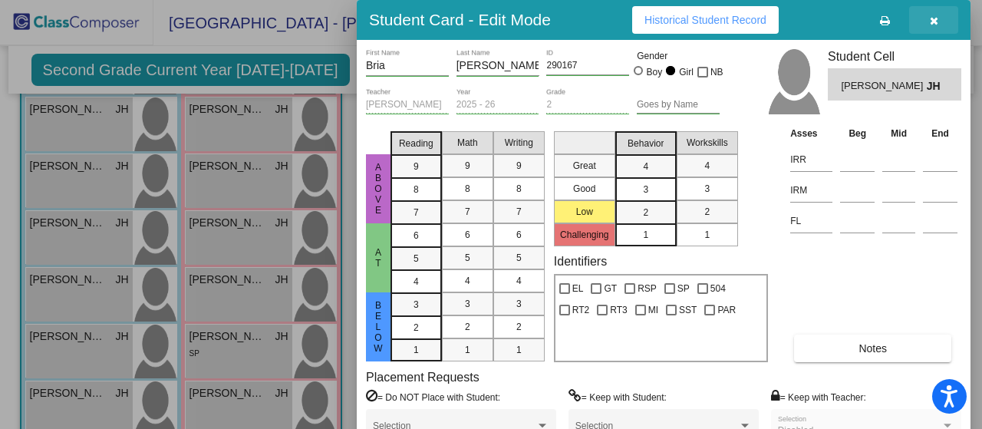
click at [930, 28] on button "button" at bounding box center [933, 20] width 49 height 28
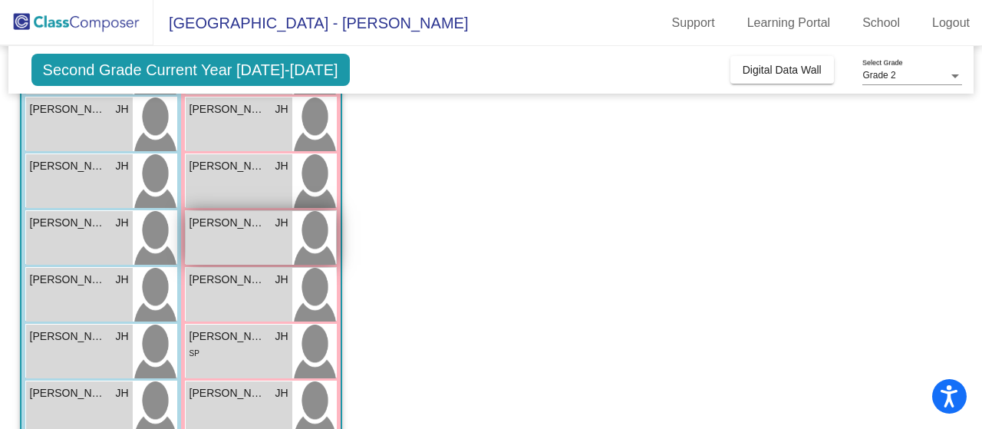
click at [240, 240] on div "[PERSON_NAME] JH lock do_not_disturb_alt" at bounding box center [239, 238] width 107 height 54
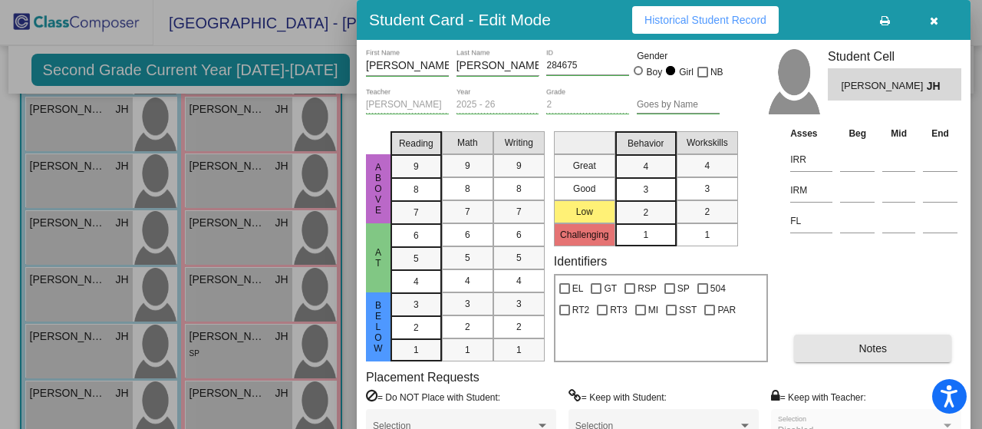
click at [855, 346] on button "Notes" at bounding box center [872, 348] width 157 height 28
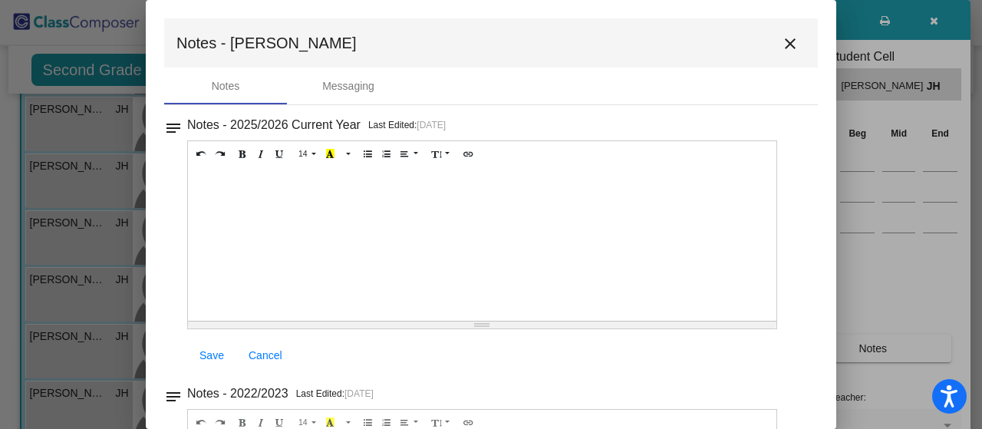
click at [781, 49] on mat-icon "close" at bounding box center [790, 44] width 18 height 18
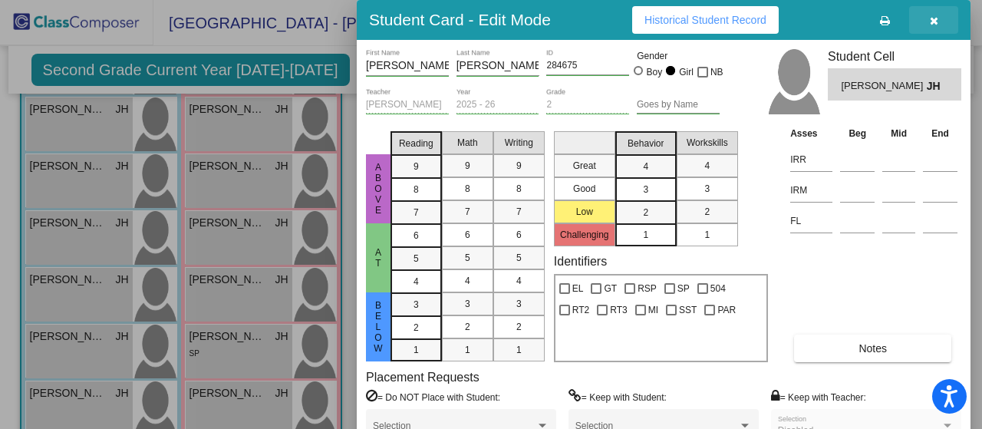
click at [945, 13] on button "button" at bounding box center [933, 20] width 49 height 28
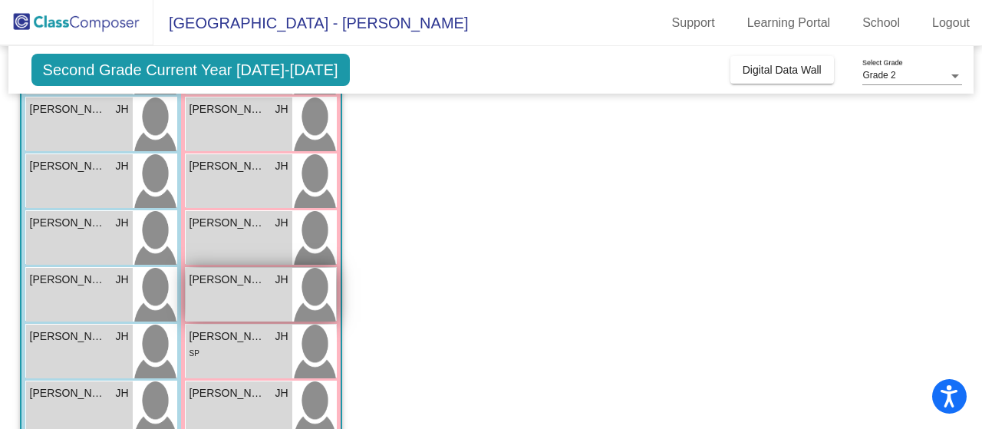
click at [244, 289] on div "[PERSON_NAME] [PERSON_NAME] lock do_not_disturb_alt" at bounding box center [239, 295] width 107 height 54
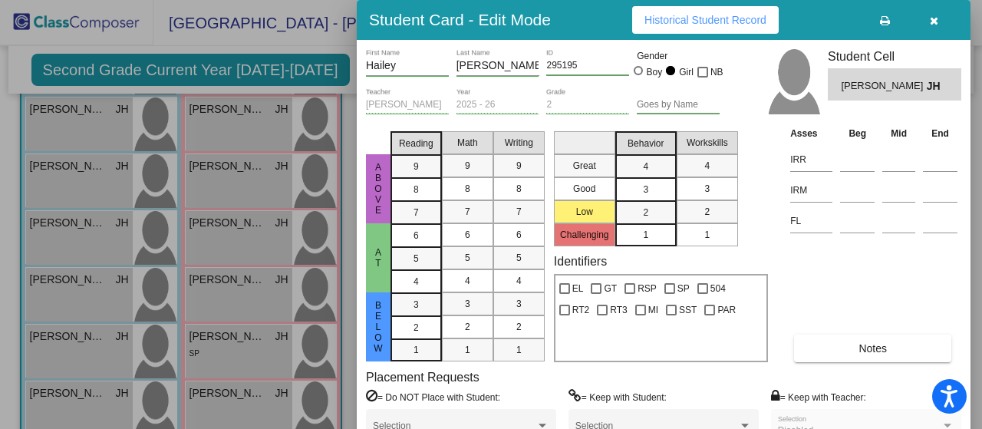
click at [844, 347] on button "Notes" at bounding box center [872, 348] width 157 height 28
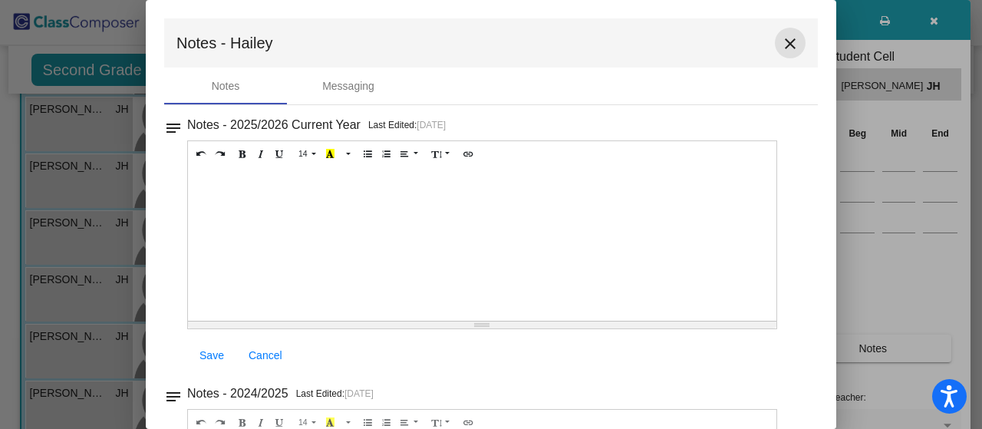
click at [786, 49] on mat-icon "close" at bounding box center [790, 44] width 18 height 18
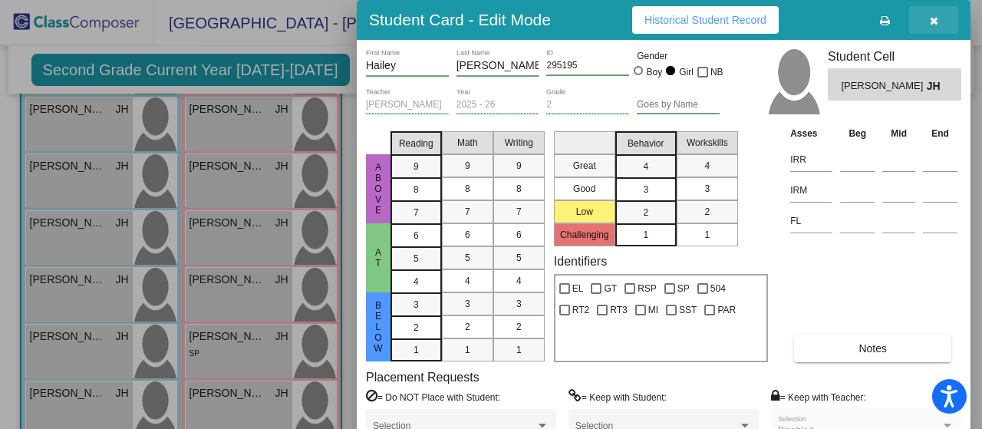
click at [927, 26] on button "button" at bounding box center [933, 20] width 49 height 28
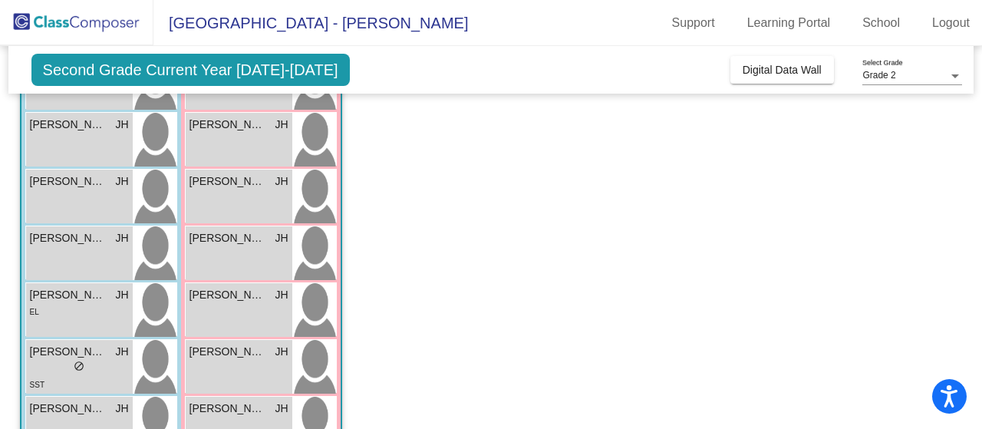
scroll to position [592, 0]
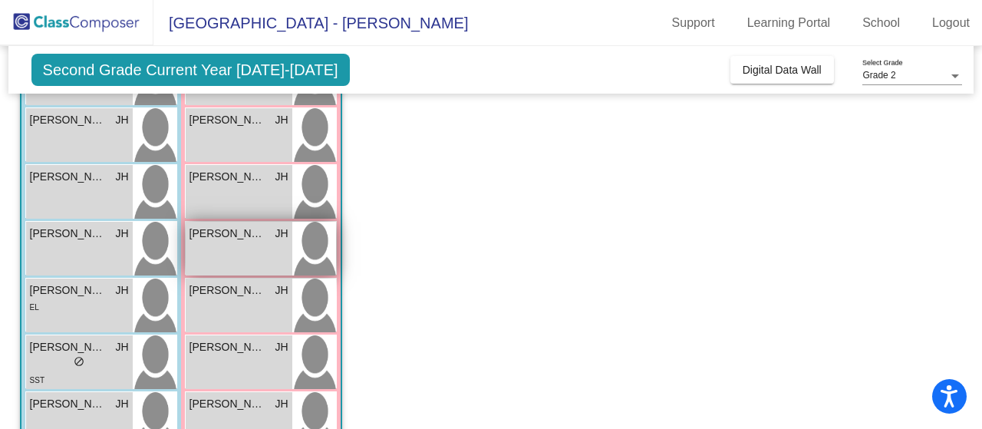
click at [227, 245] on div "[PERSON_NAME] lock do_not_disturb_alt" at bounding box center [239, 249] width 107 height 54
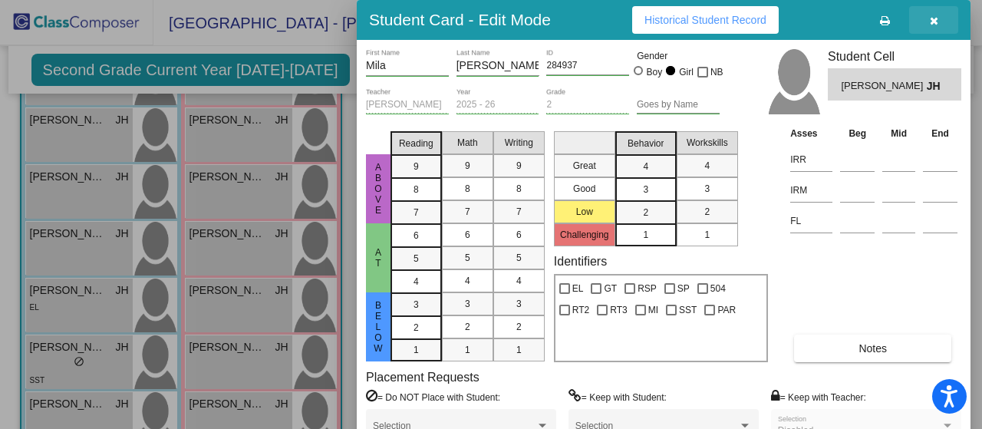
click at [931, 19] on icon "button" at bounding box center [934, 20] width 8 height 11
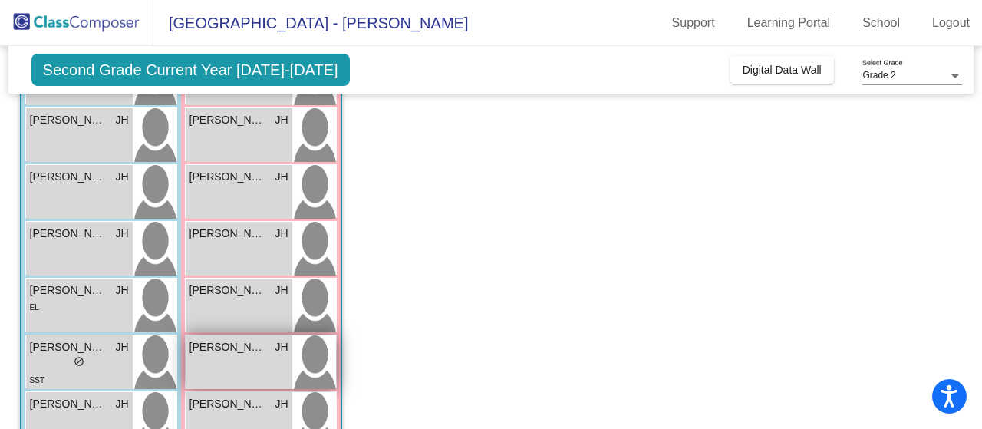
click at [264, 352] on span "[PERSON_NAME]" at bounding box center [227, 347] width 77 height 16
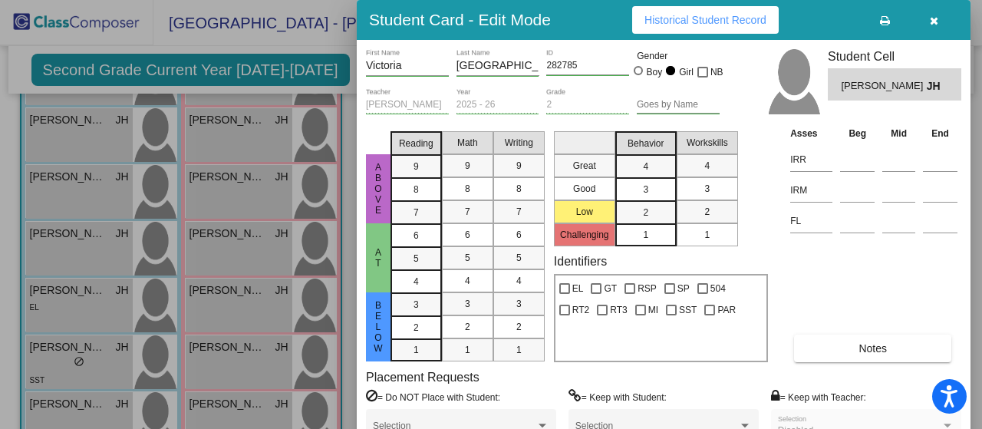
click at [877, 346] on span "Notes" at bounding box center [872, 348] width 28 height 12
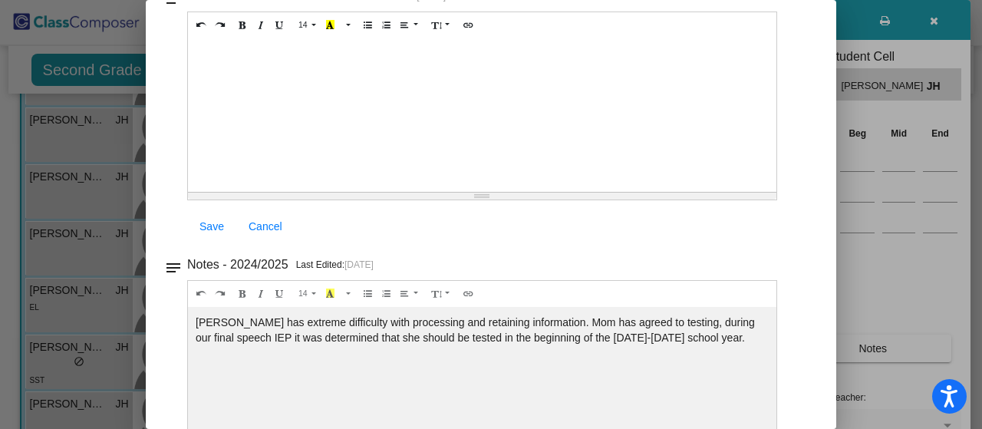
scroll to position [0, 0]
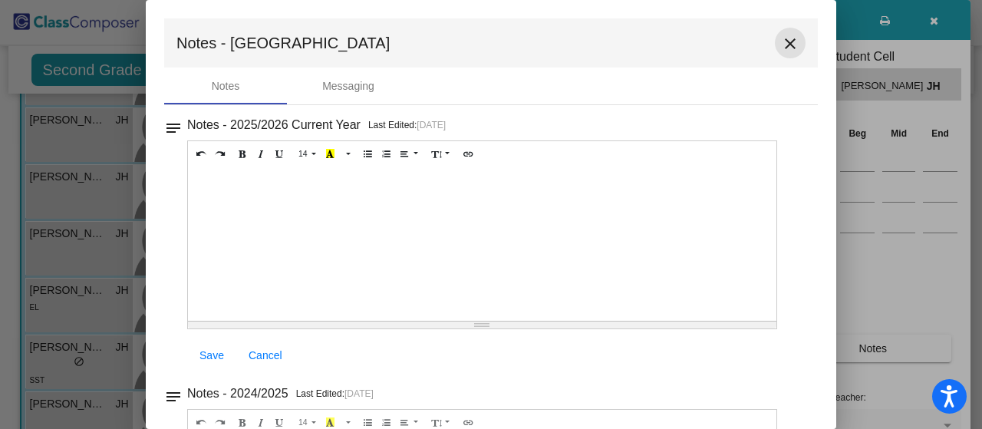
click at [780, 33] on button "close" at bounding box center [790, 43] width 31 height 31
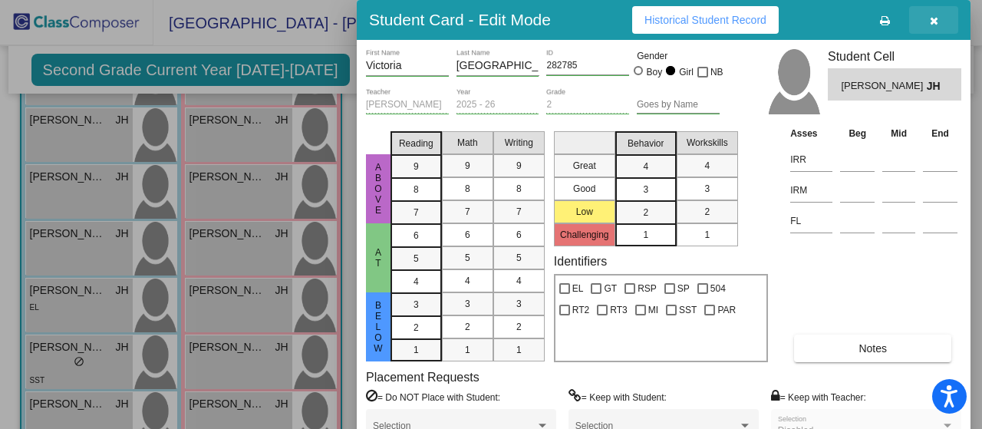
click at [924, 25] on button "button" at bounding box center [933, 20] width 49 height 28
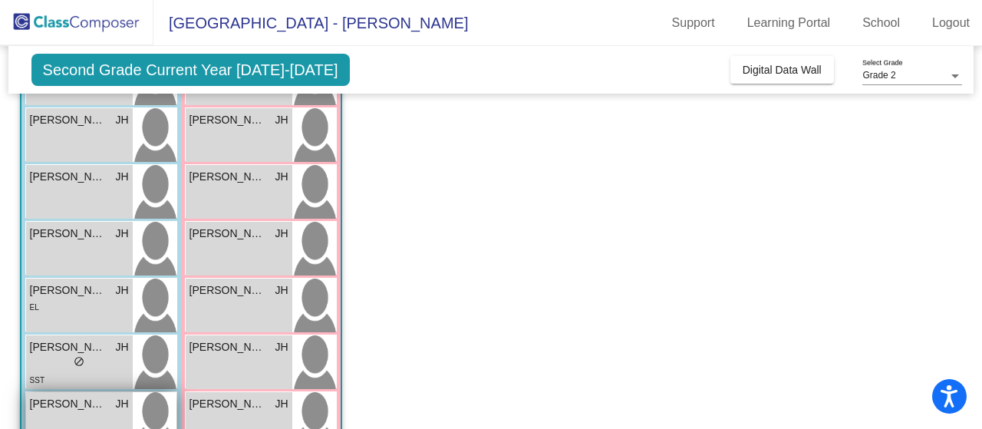
click at [54, 410] on span "[PERSON_NAME]" at bounding box center [68, 404] width 77 height 16
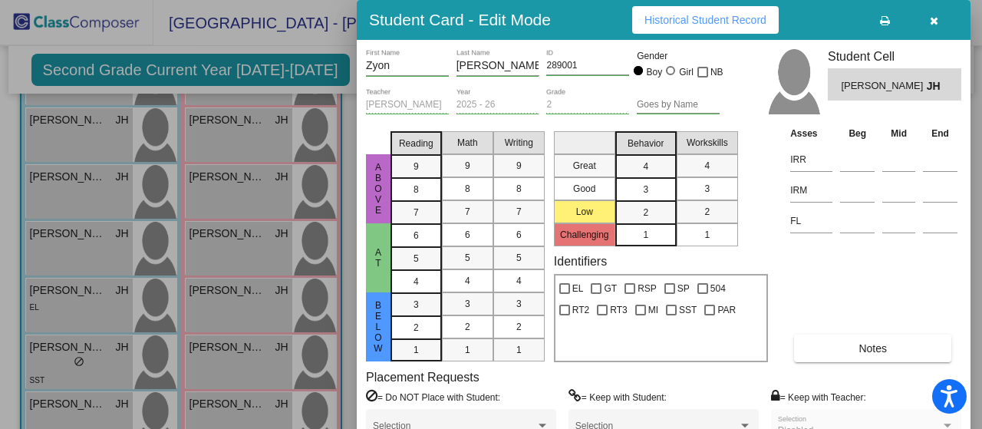
click at [853, 350] on button "Notes" at bounding box center [872, 348] width 157 height 28
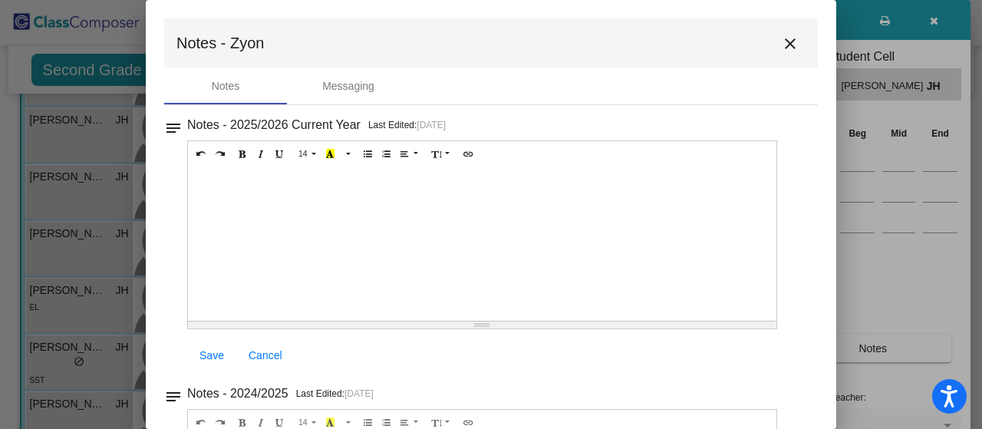
click at [781, 46] on mat-icon "close" at bounding box center [790, 44] width 18 height 18
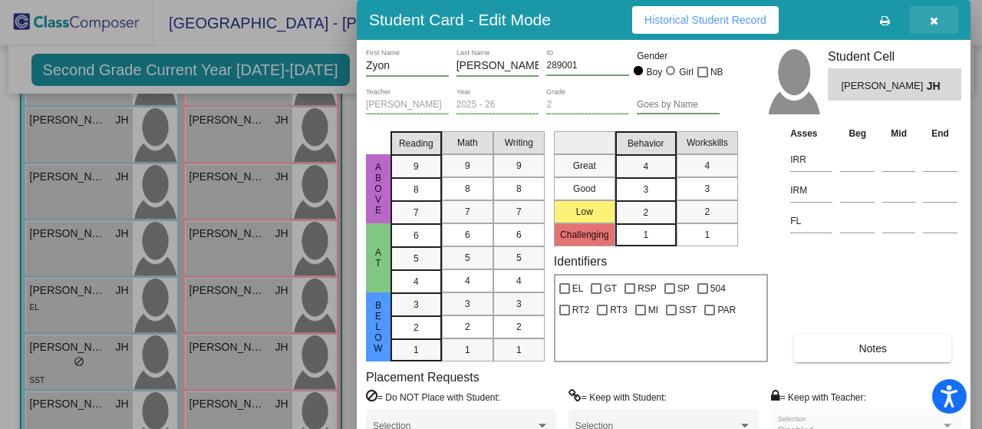
click at [933, 25] on icon "button" at bounding box center [934, 20] width 8 height 11
